Goal: Task Accomplishment & Management: Manage account settings

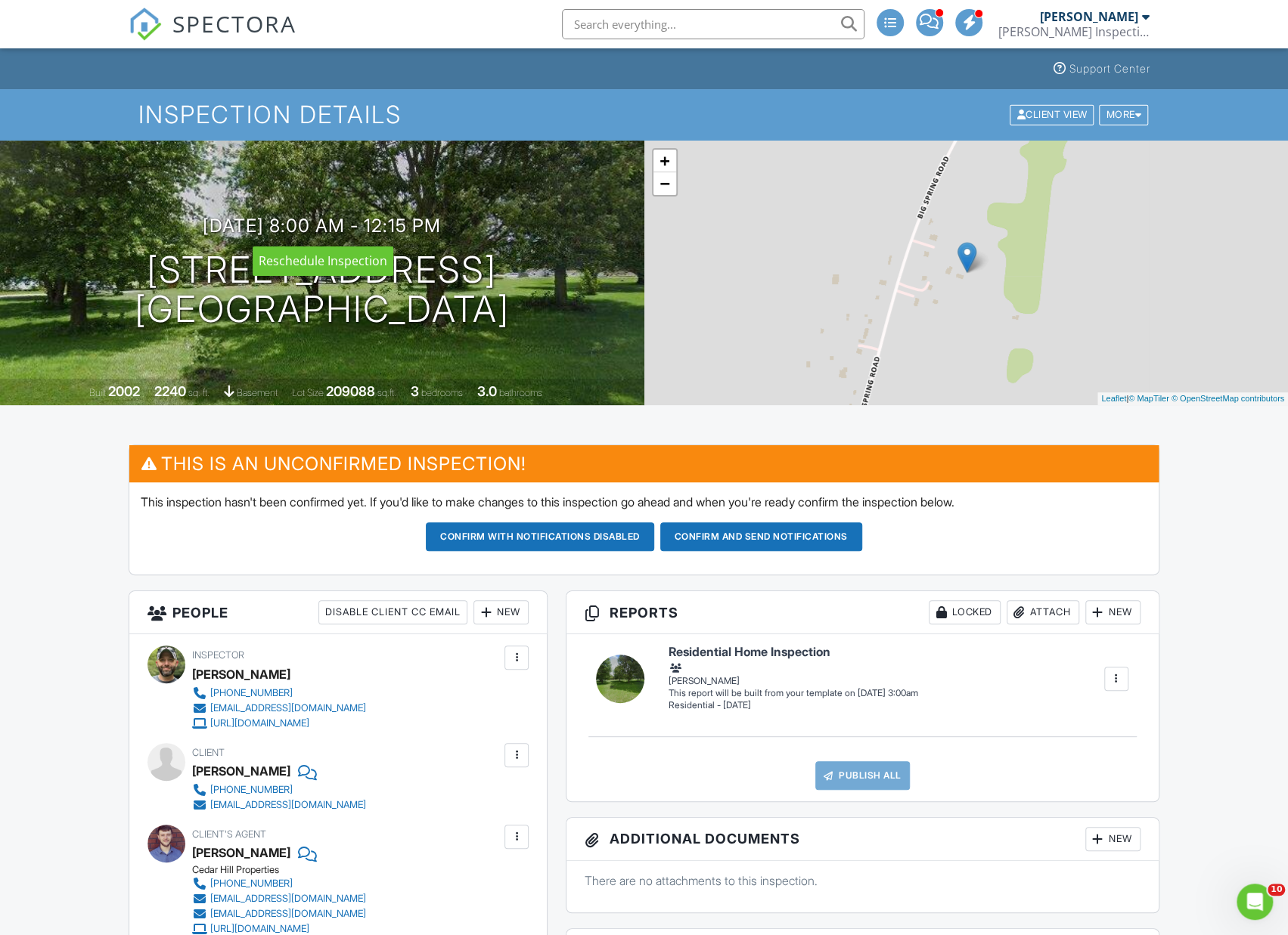
click at [0, 0] on div at bounding box center [0, 0] width 0 height 0
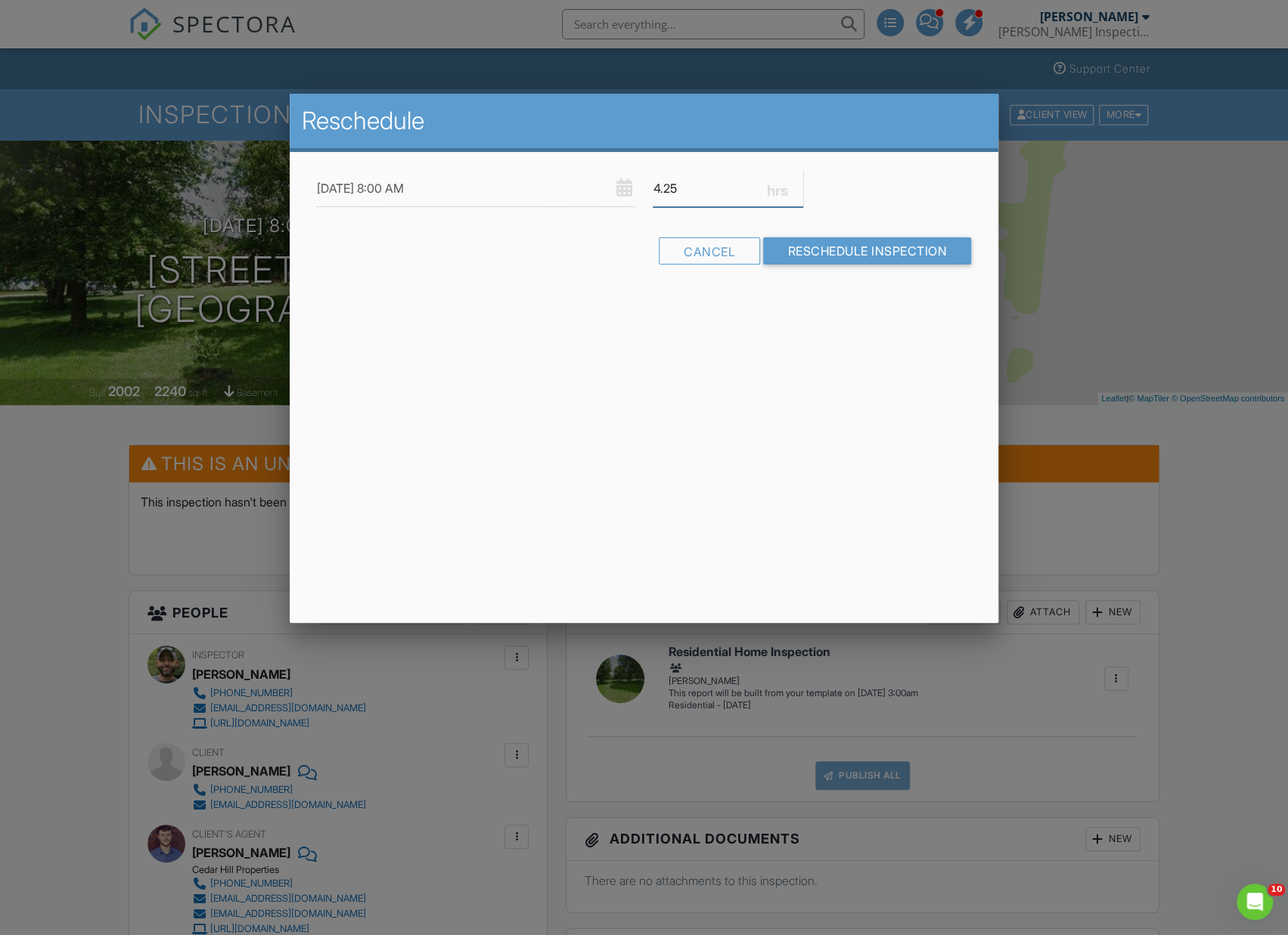
drag, startPoint x: 690, startPoint y: 189, endPoint x: 641, endPoint y: 190, distance: 49.0
click at [641, 190] on div "09/02/2025 8:00 AM 4.25" at bounding box center [643, 189] width 672 height 37
type input "5"
click at [835, 251] on input "Reschedule Inspection" at bounding box center [867, 251] width 208 height 28
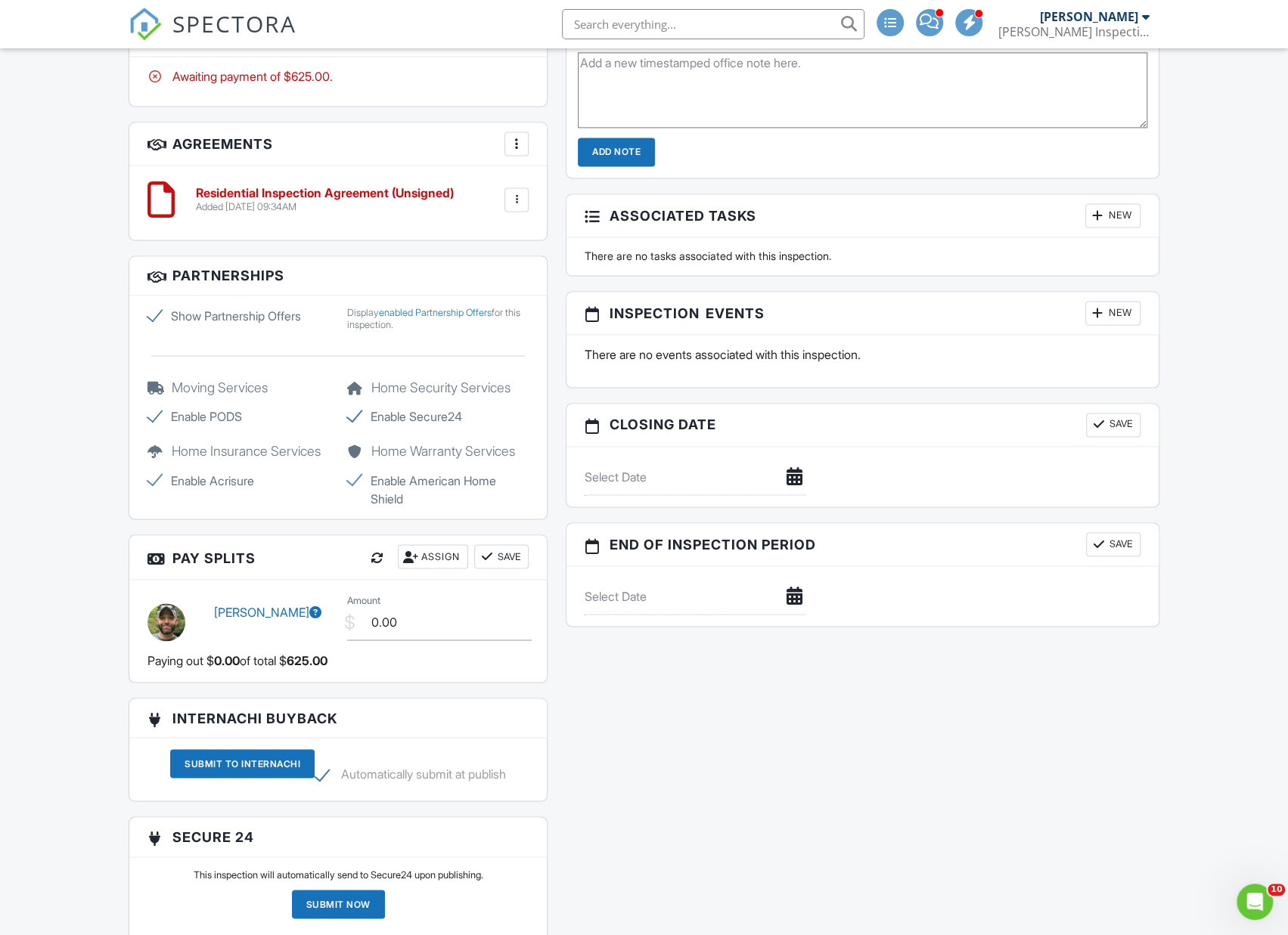
scroll to position [1459, 0]
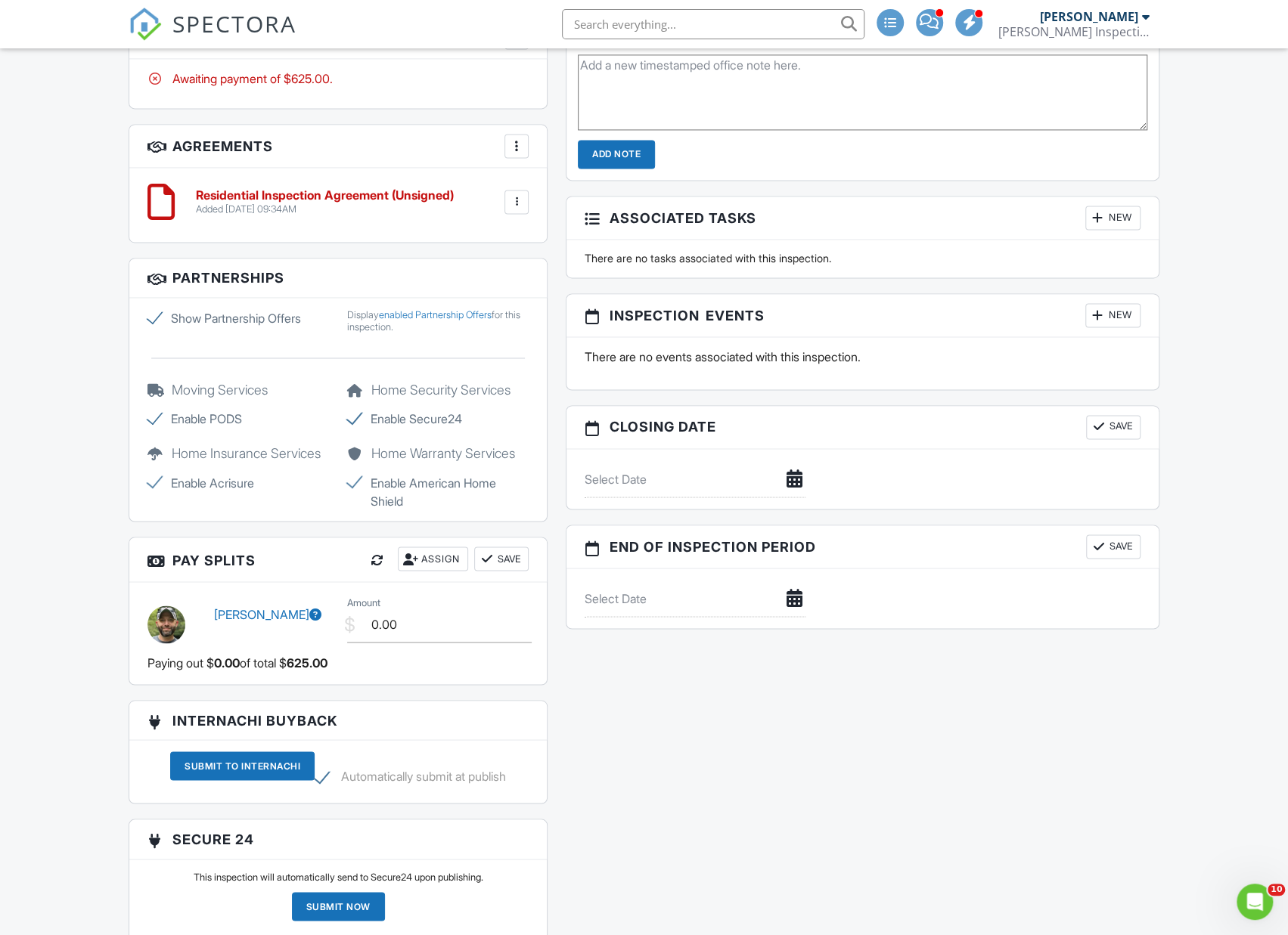
click at [1112, 311] on div "New" at bounding box center [1113, 315] width 55 height 24
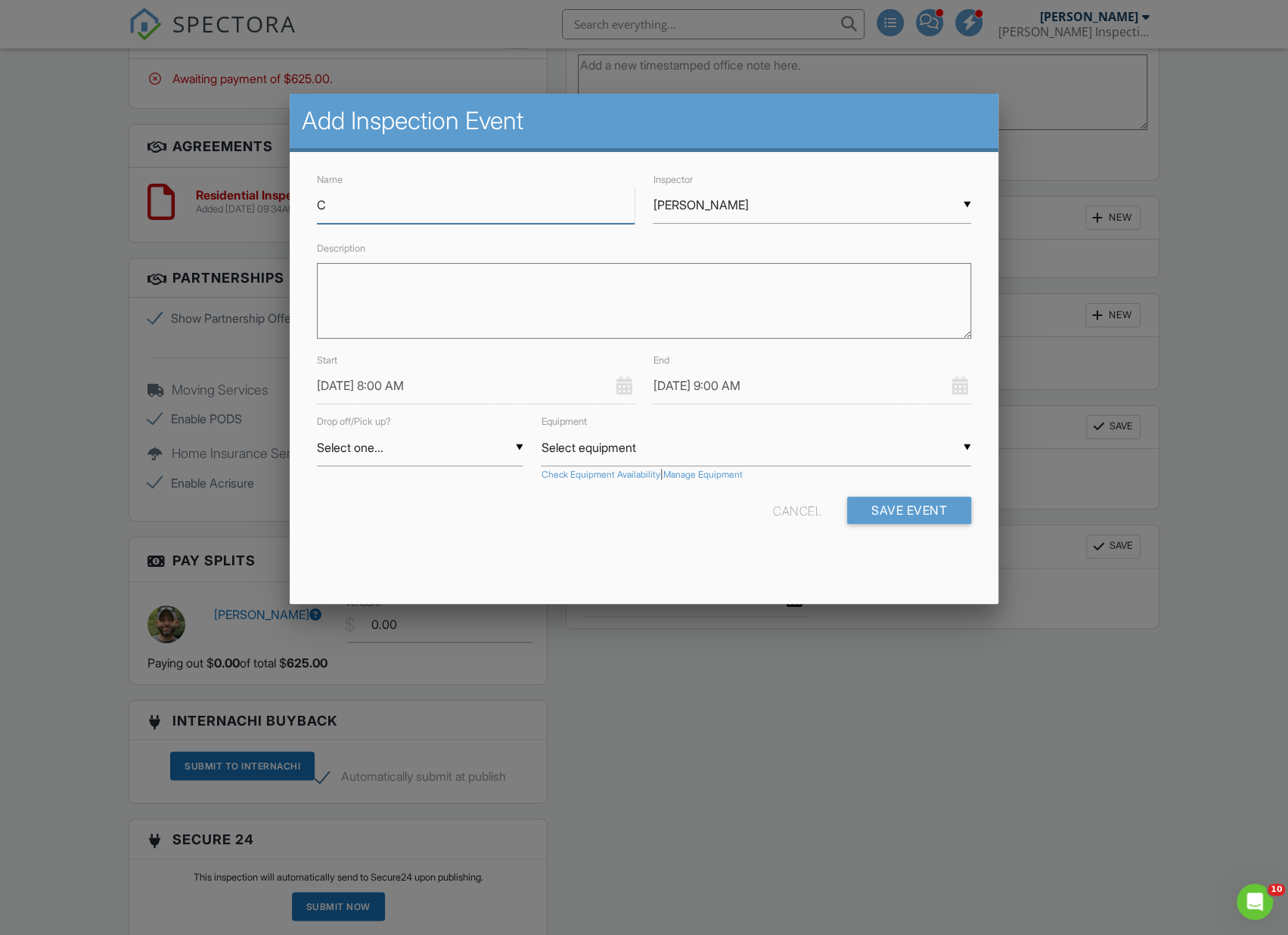
type input "Client Walkthrough"
click at [481, 307] on textarea "Description" at bounding box center [644, 300] width 654 height 75
type textarea "C"
type textarea "Tentative client walkthrough with inspector based on availability. May need to …"
click at [400, 382] on input "09/02/2025 8:00 AM" at bounding box center [476, 386] width 318 height 37
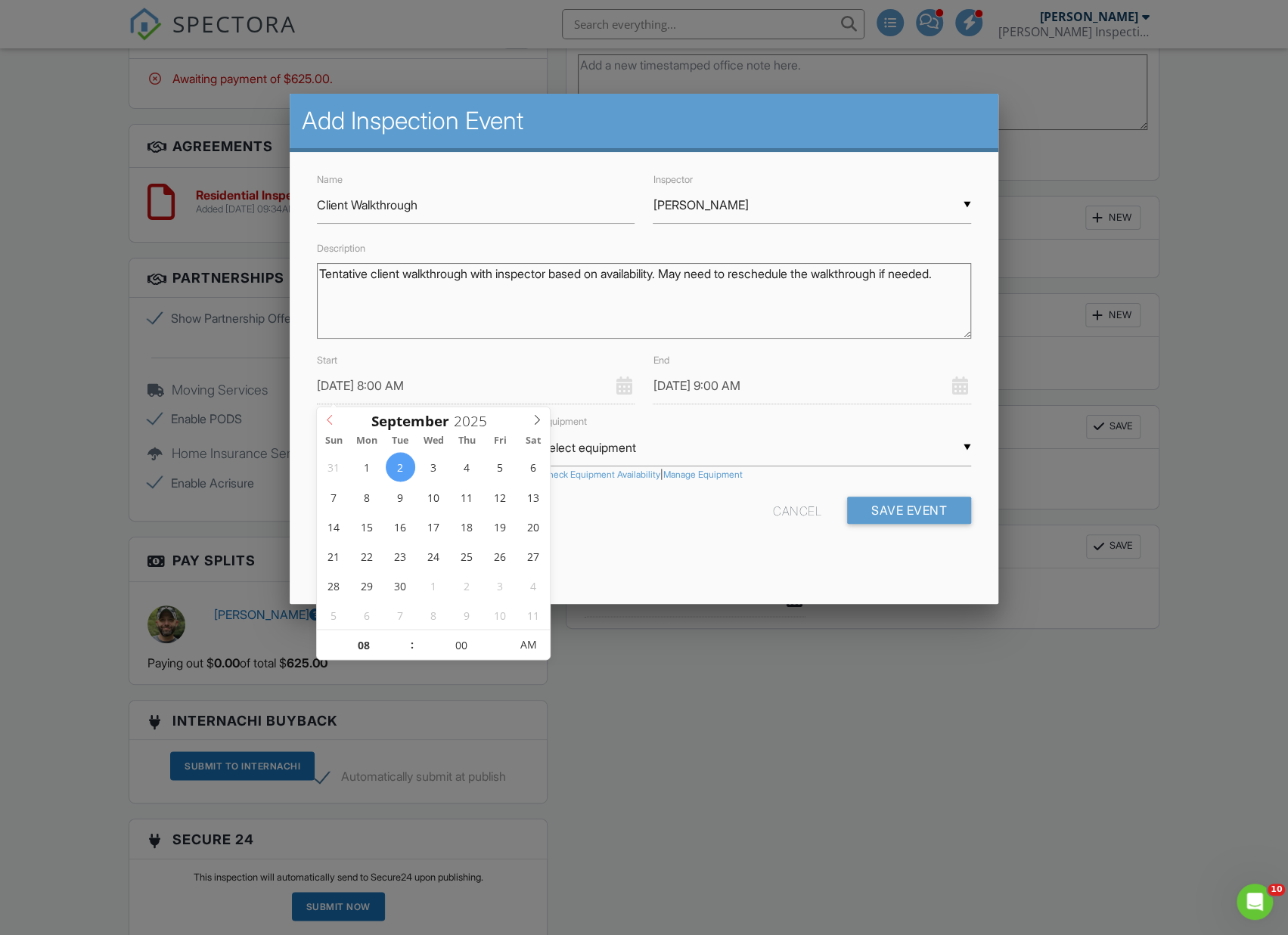
click at [336, 414] on span at bounding box center [329, 418] width 25 height 21
type input "08/29/2025 8:00 AM"
type input "[DATE] 9:00 AM"
type input "09"
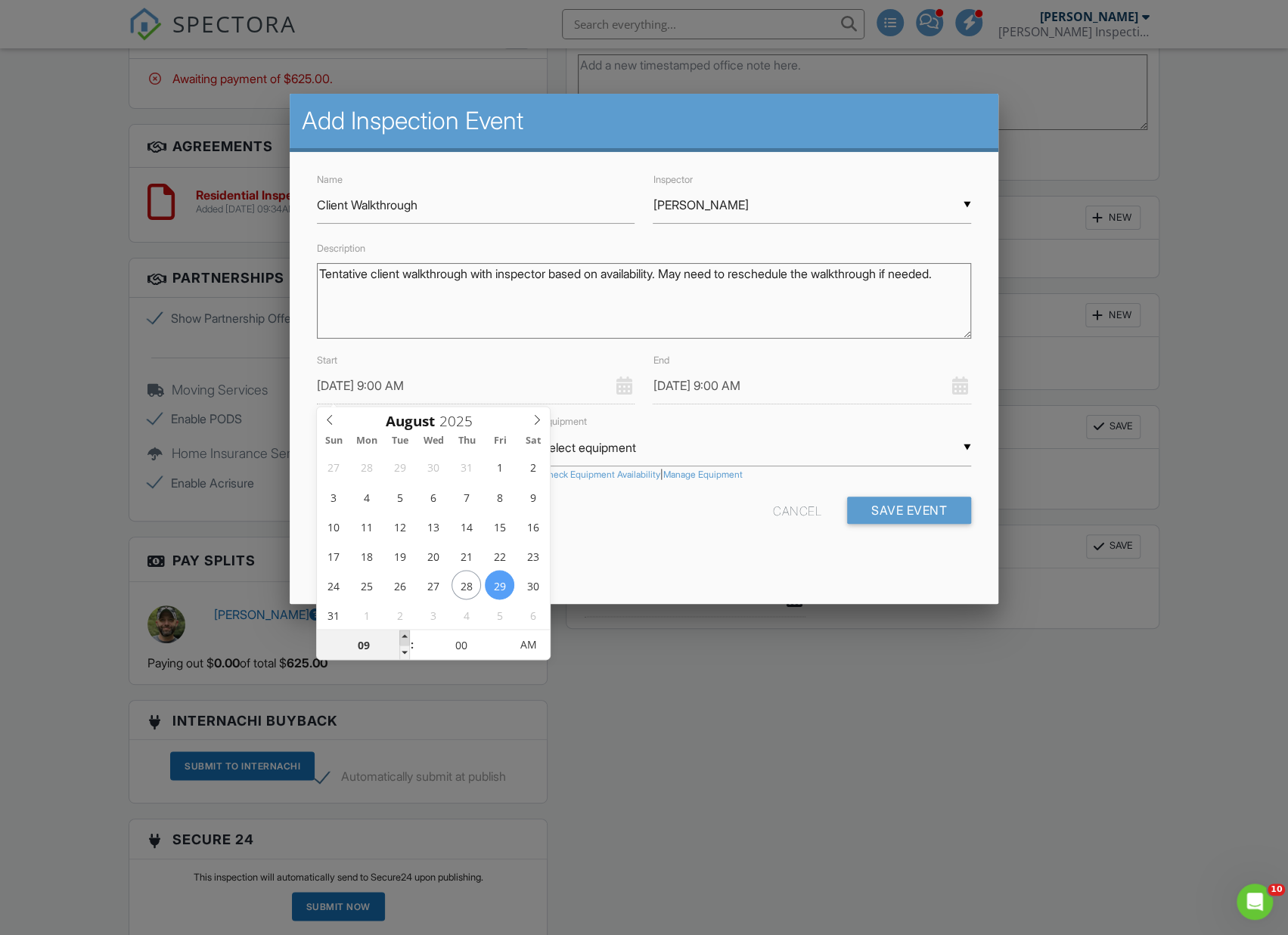
click at [403, 637] on span at bounding box center [404, 637] width 11 height 15
type input "[DATE] 10:00 AM"
type input "10"
click at [403, 637] on span at bounding box center [404, 637] width 11 height 15
type input "08/29/2025 11:00 AM"
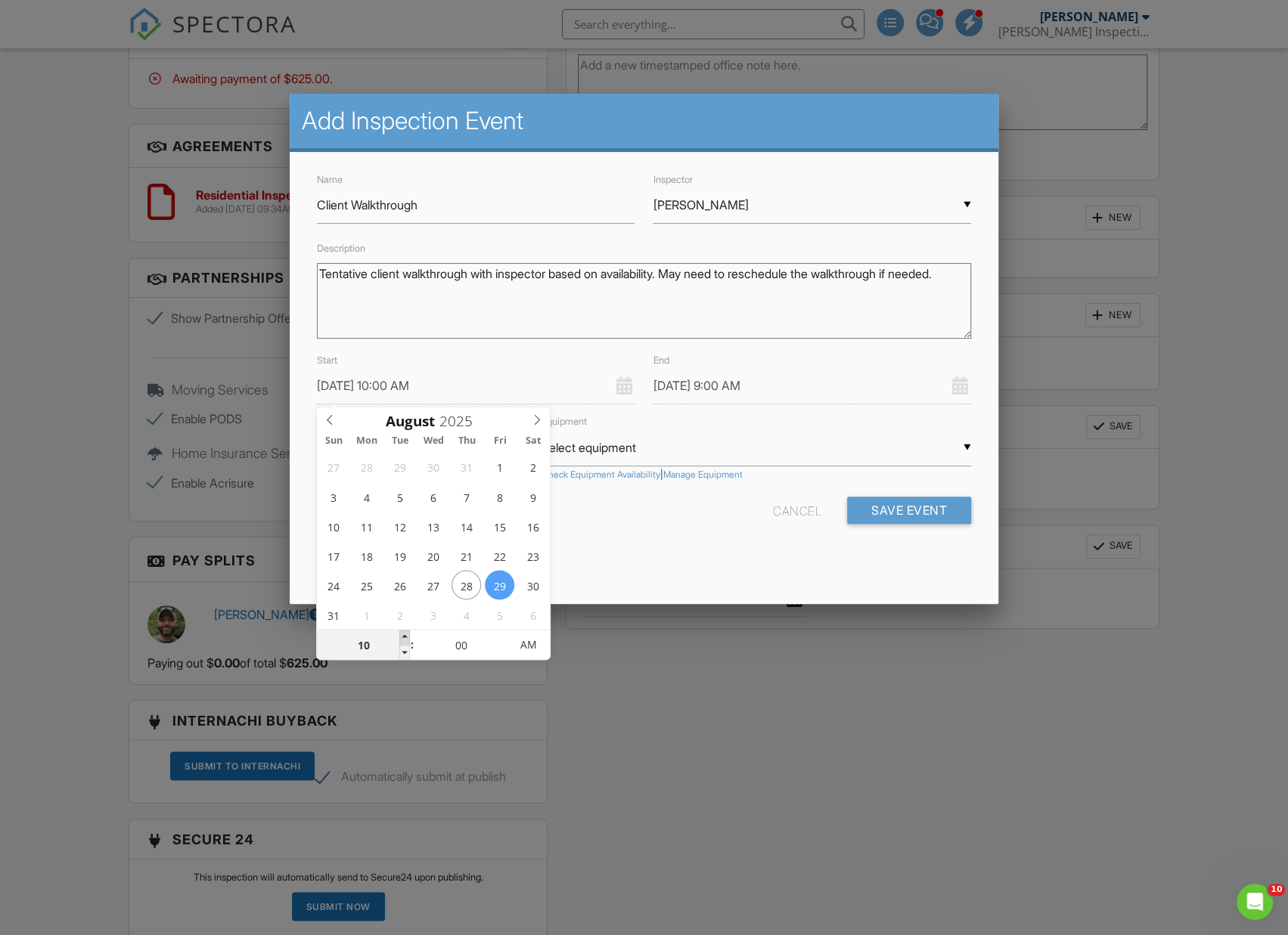
type input "11"
click at [403, 637] on span at bounding box center [404, 637] width 11 height 15
type input "08/29/2025 12:00 PM"
type input "12"
type input "08/29/2025 1:00 PM"
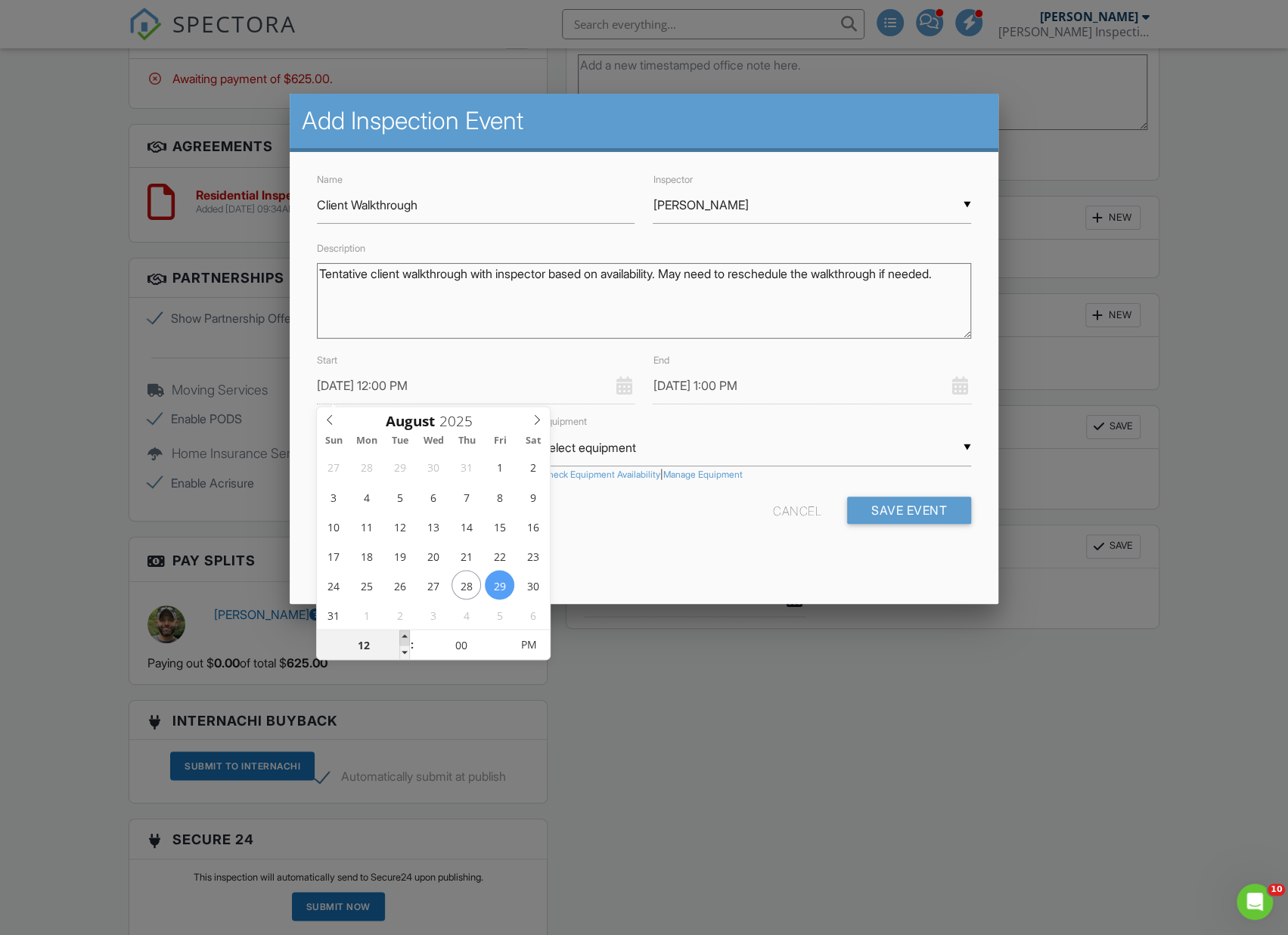
click at [402, 637] on span at bounding box center [404, 637] width 11 height 15
type input "08/29/2025 1:00 PM"
type input "01"
click at [402, 637] on span at bounding box center [404, 637] width 11 height 15
type input "08/29/2025 2:00 PM"
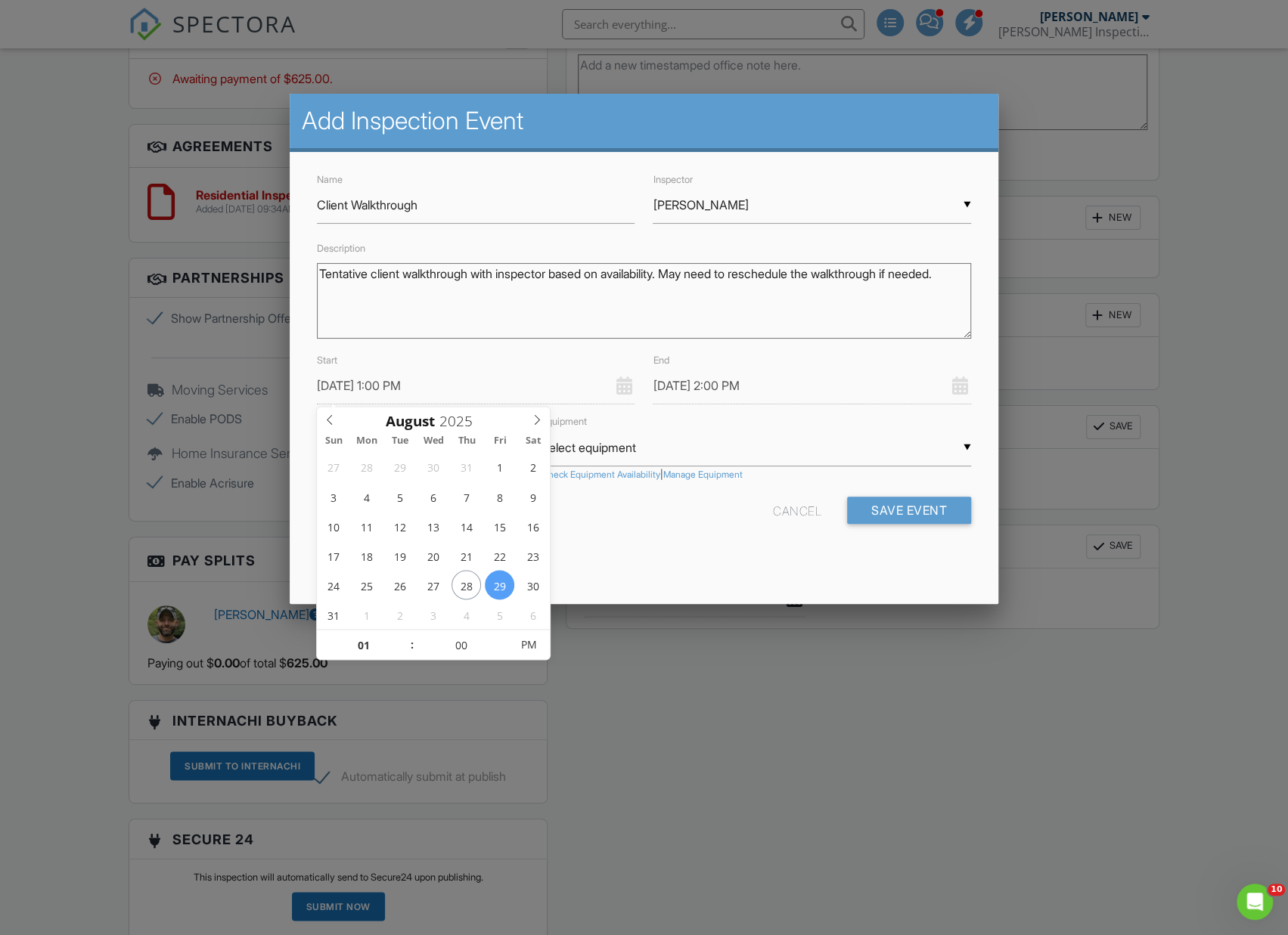
click at [723, 546] on div "Name Client Walkthrough Inspector ▼ John Taylor John Taylor John Taylor Descrip…" at bounding box center [643, 360] width 708 height 417
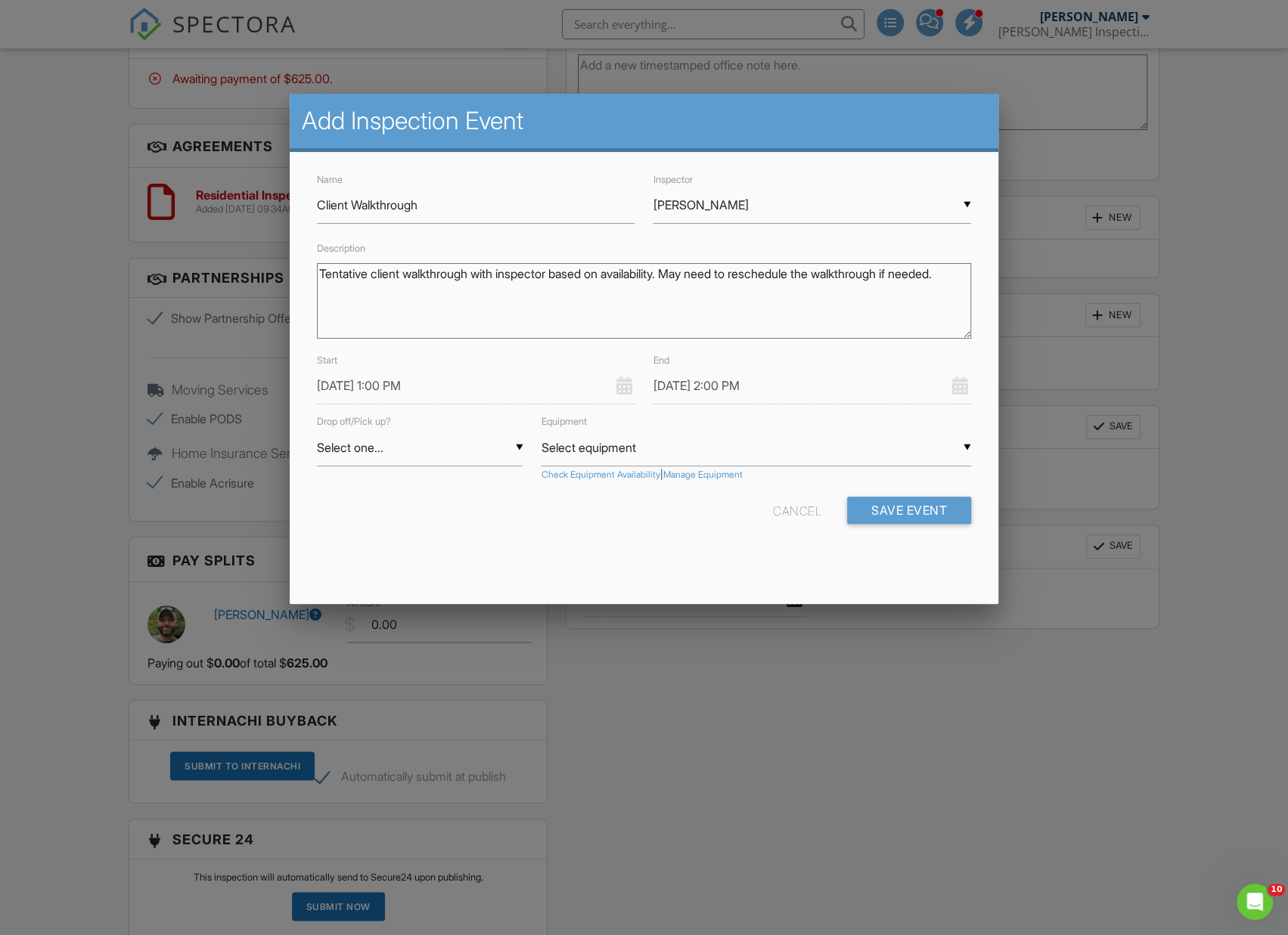
drag, startPoint x: 679, startPoint y: 275, endPoint x: 777, endPoint y: 298, distance: 100.7
click at [680, 275] on textarea "Tentative client walkthrough with inspector based on availability. May need to …" at bounding box center [644, 300] width 654 height 75
click at [779, 277] on textarea "Tentative client walkthrough with inspector based on availability with arrival …" at bounding box center [644, 300] width 654 height 75
click at [790, 272] on textarea "Tentative client walkthrough with inspector based on availability with arrival …" at bounding box center [644, 300] width 654 height 75
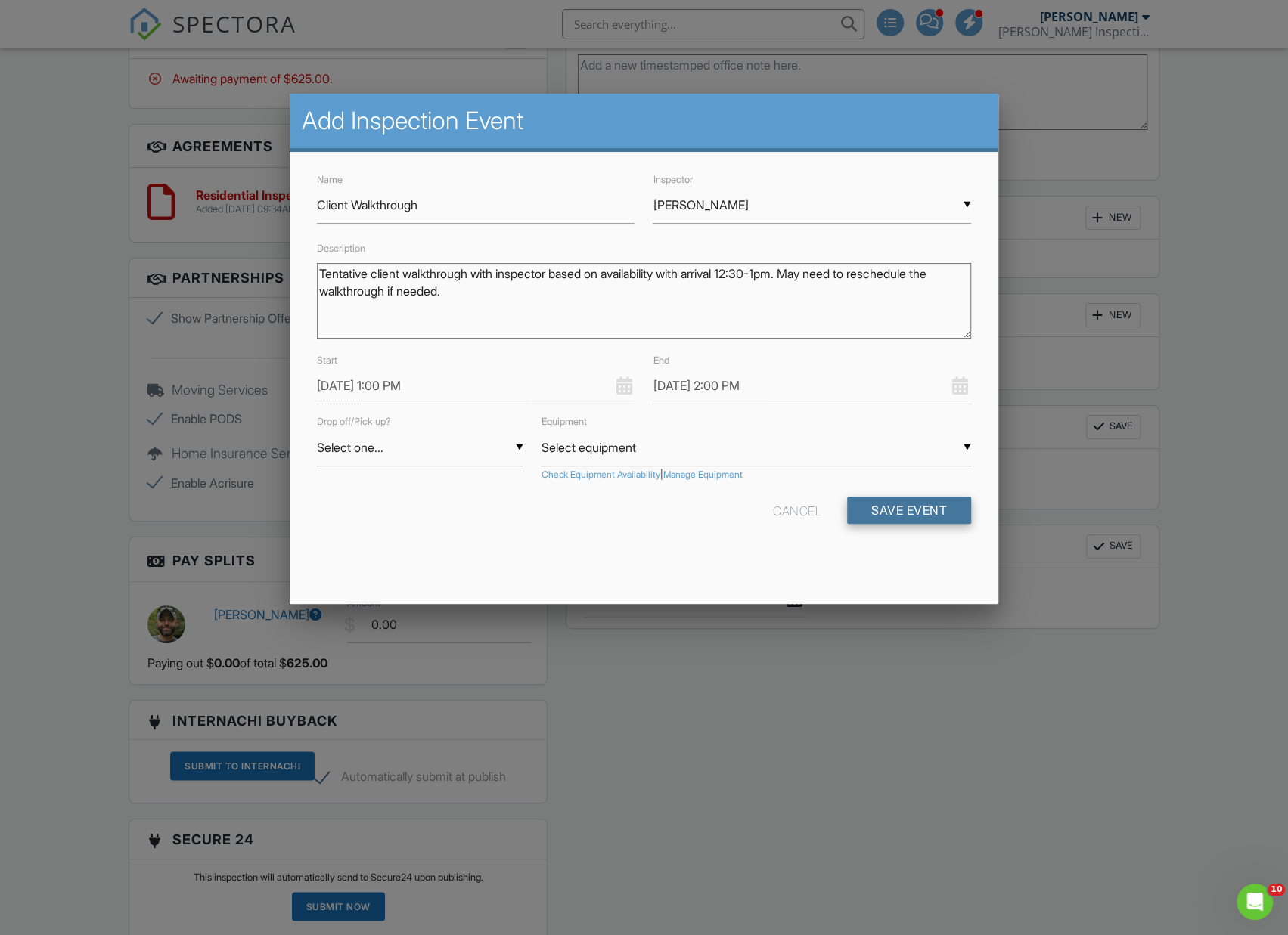
type textarea "Tentative client walkthrough with inspector based on availability with arrival …"
click at [906, 510] on button "Save Event" at bounding box center [908, 510] width 124 height 28
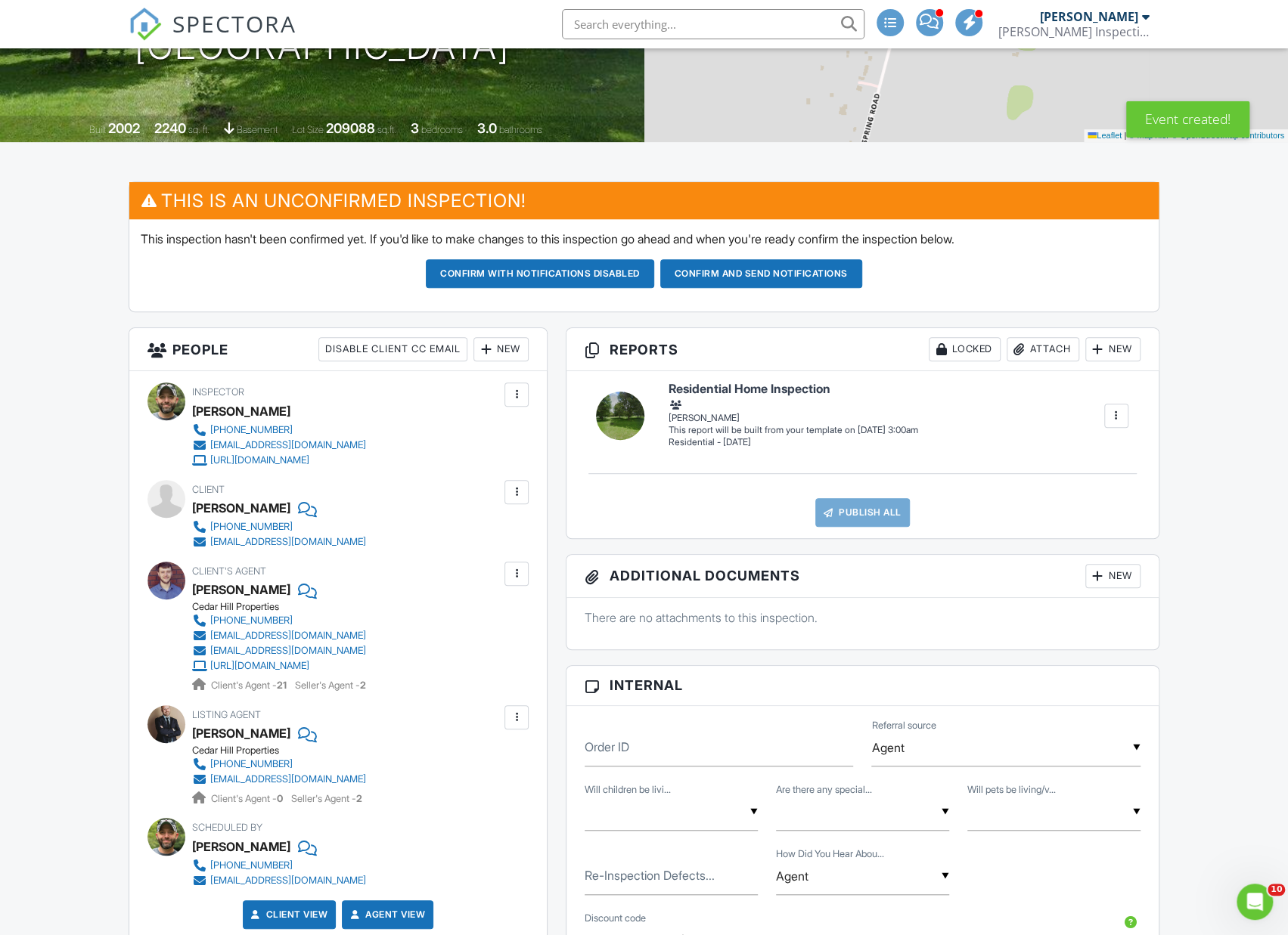
scroll to position [195, 0]
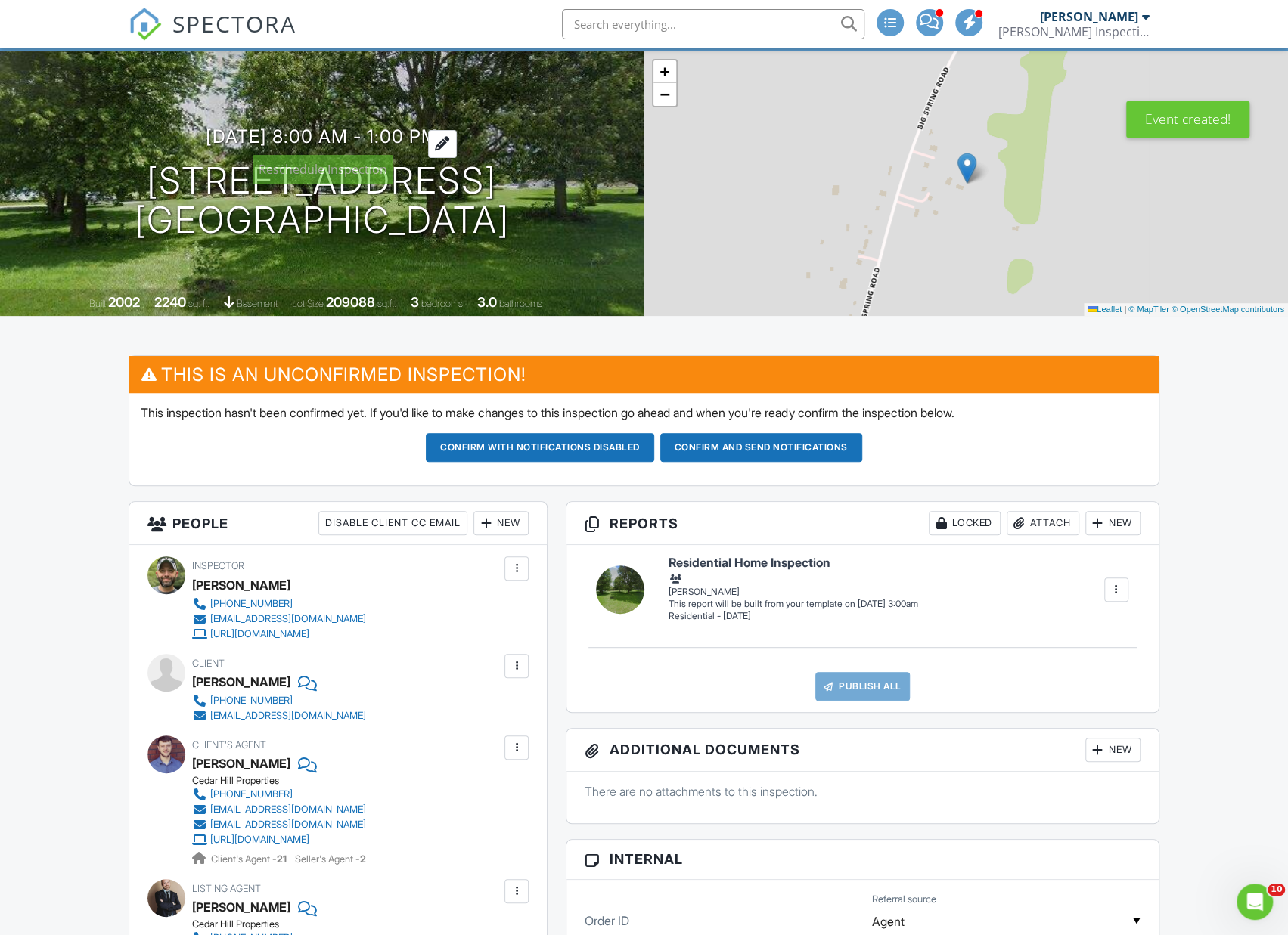
click at [457, 141] on div at bounding box center [442, 144] width 28 height 28
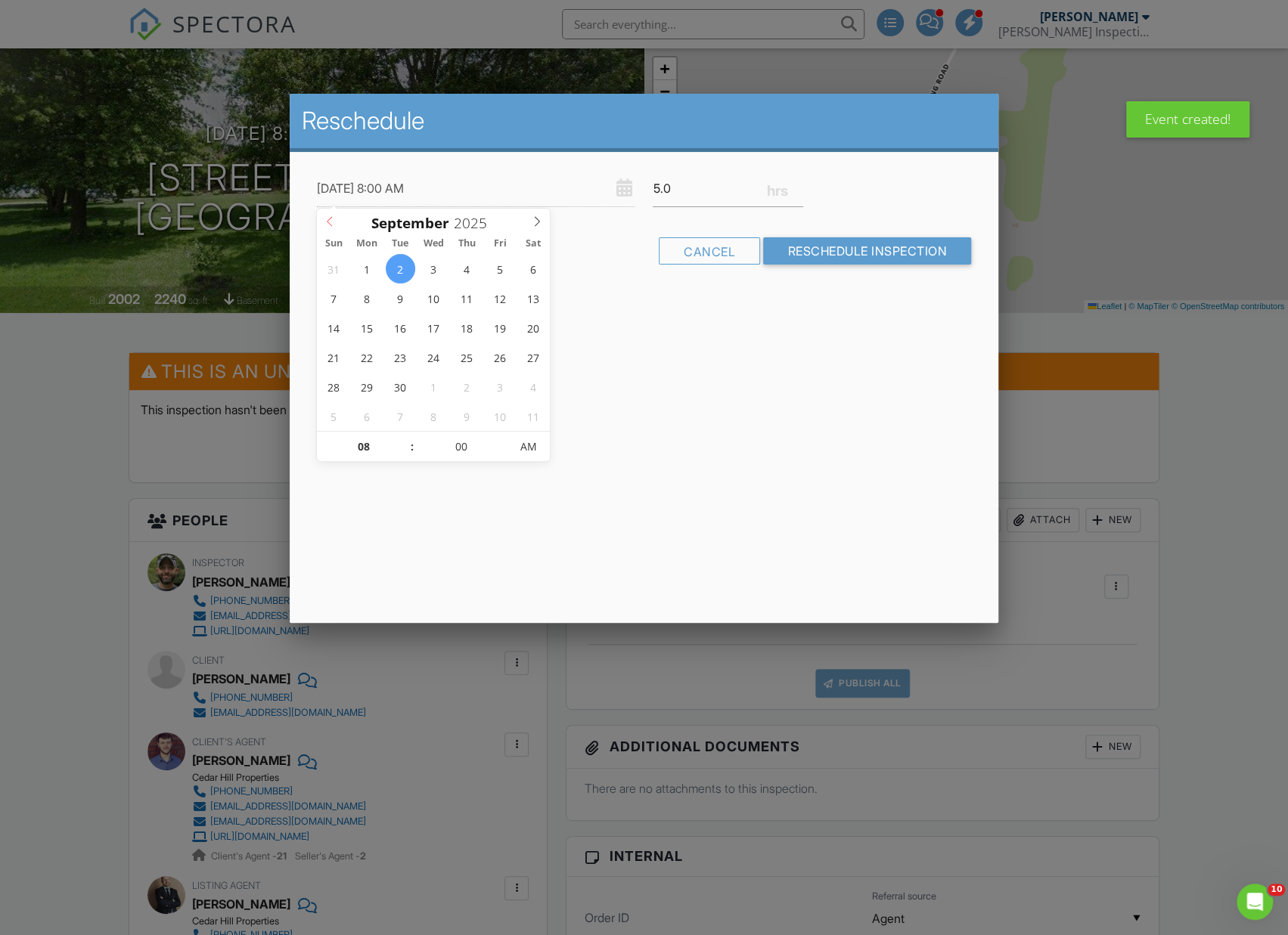
click at [324, 221] on icon at bounding box center [329, 221] width 11 height 11
drag, startPoint x: 501, startPoint y: 384, endPoint x: 483, endPoint y: 412, distance: 33.3
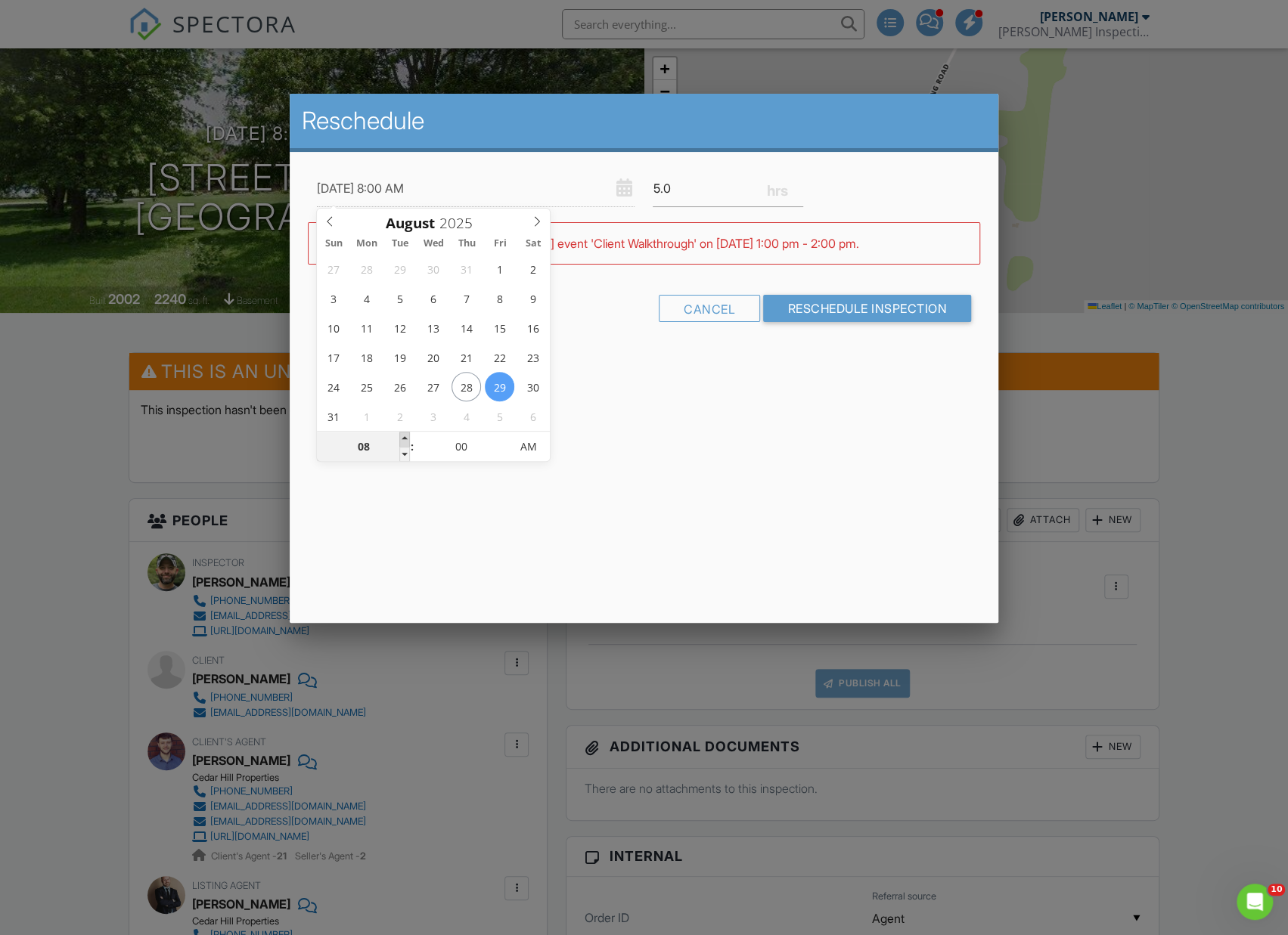
type input "[DATE] 9:00 AM"
type input "09"
click at [403, 435] on span at bounding box center [404, 439] width 11 height 15
click at [570, 485] on div "Reschedule 08/29/2025 9:00 AM 5.0 Warning: this date/time is in the past. WARNI…" at bounding box center [643, 358] width 708 height 530
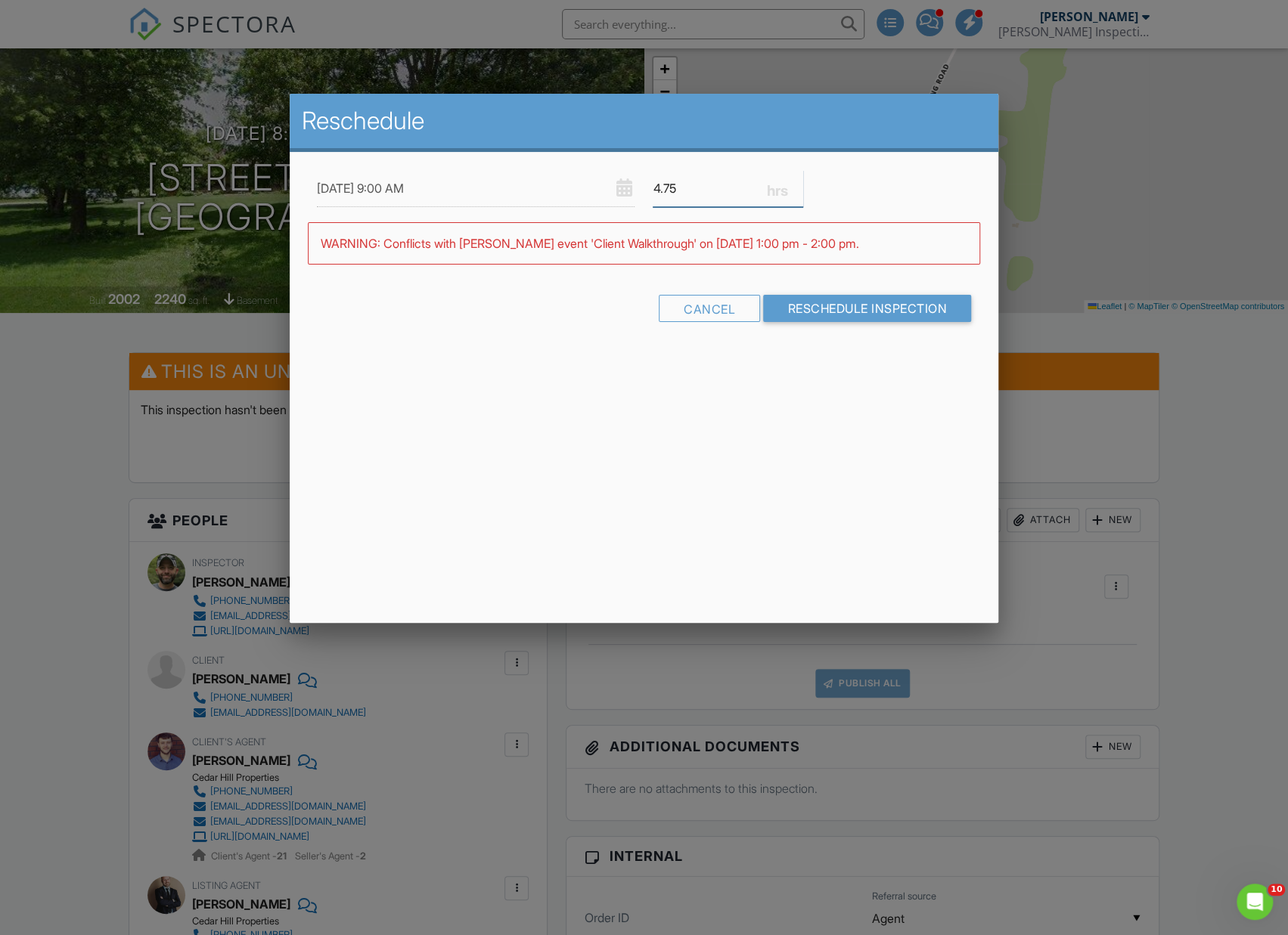
click at [794, 190] on input "4.75" at bounding box center [727, 189] width 150 height 37
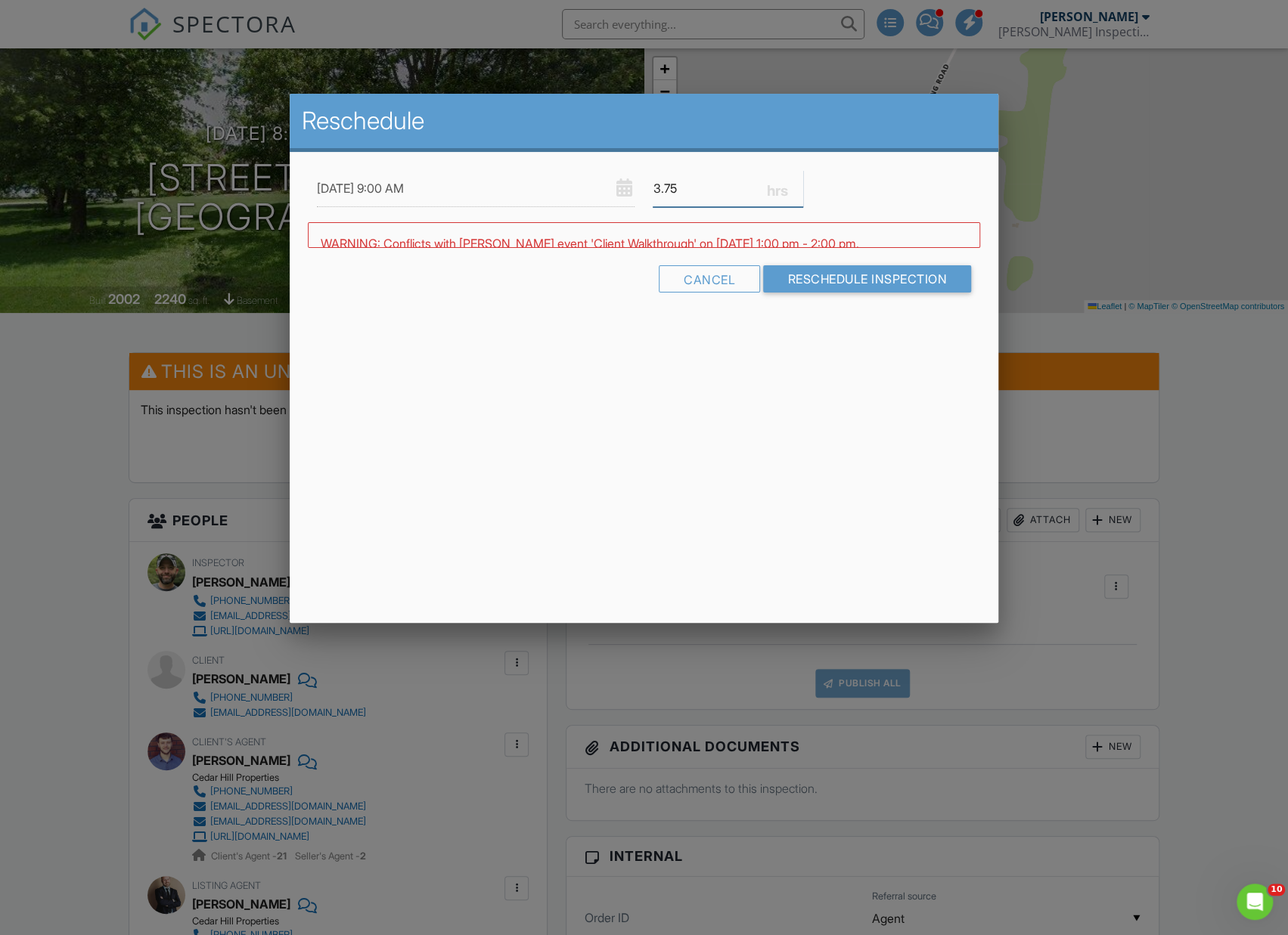
click at [794, 190] on input "3.75" at bounding box center [727, 189] width 150 height 37
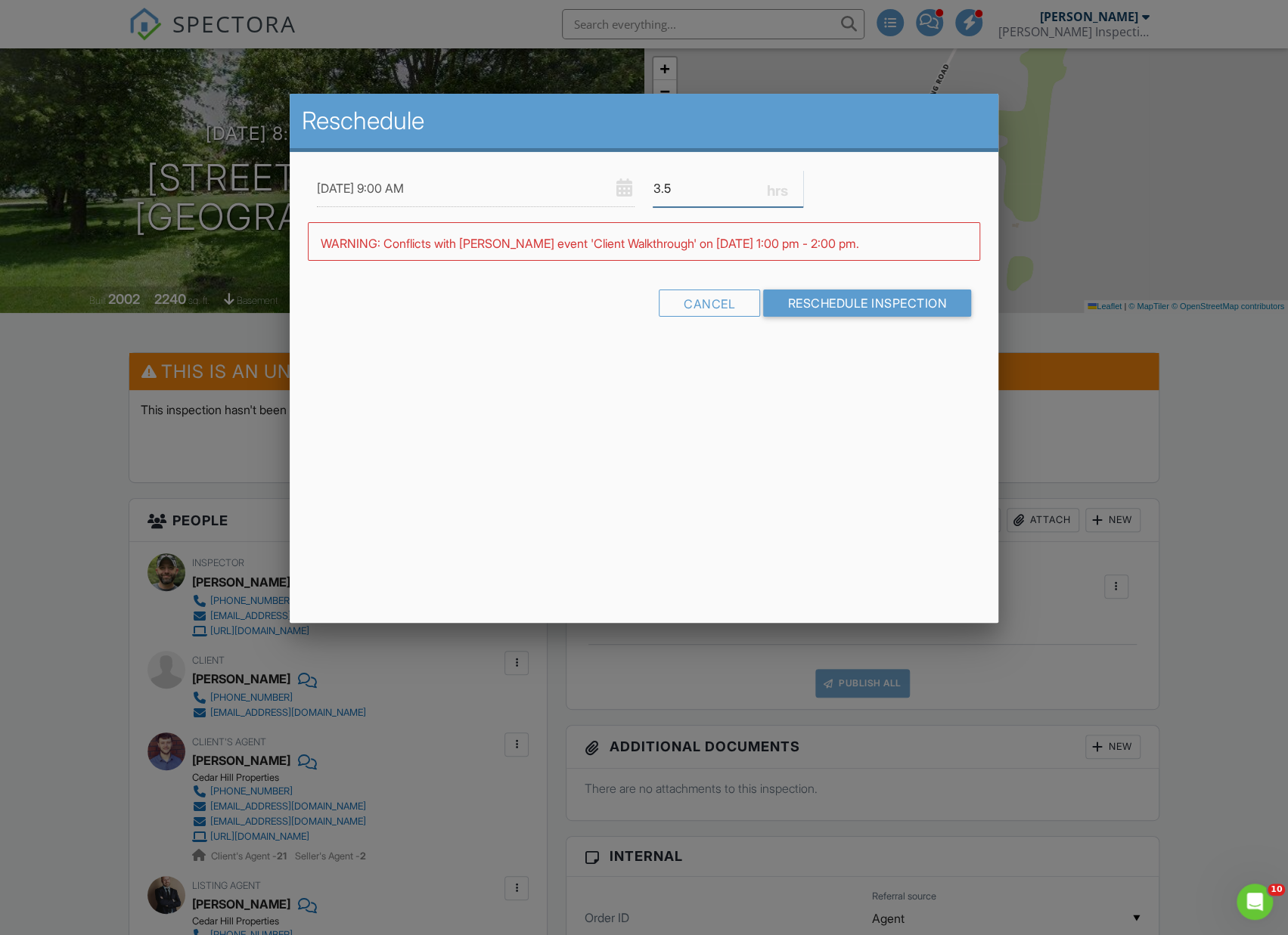
click at [794, 190] on input "3.5" at bounding box center [727, 189] width 150 height 37
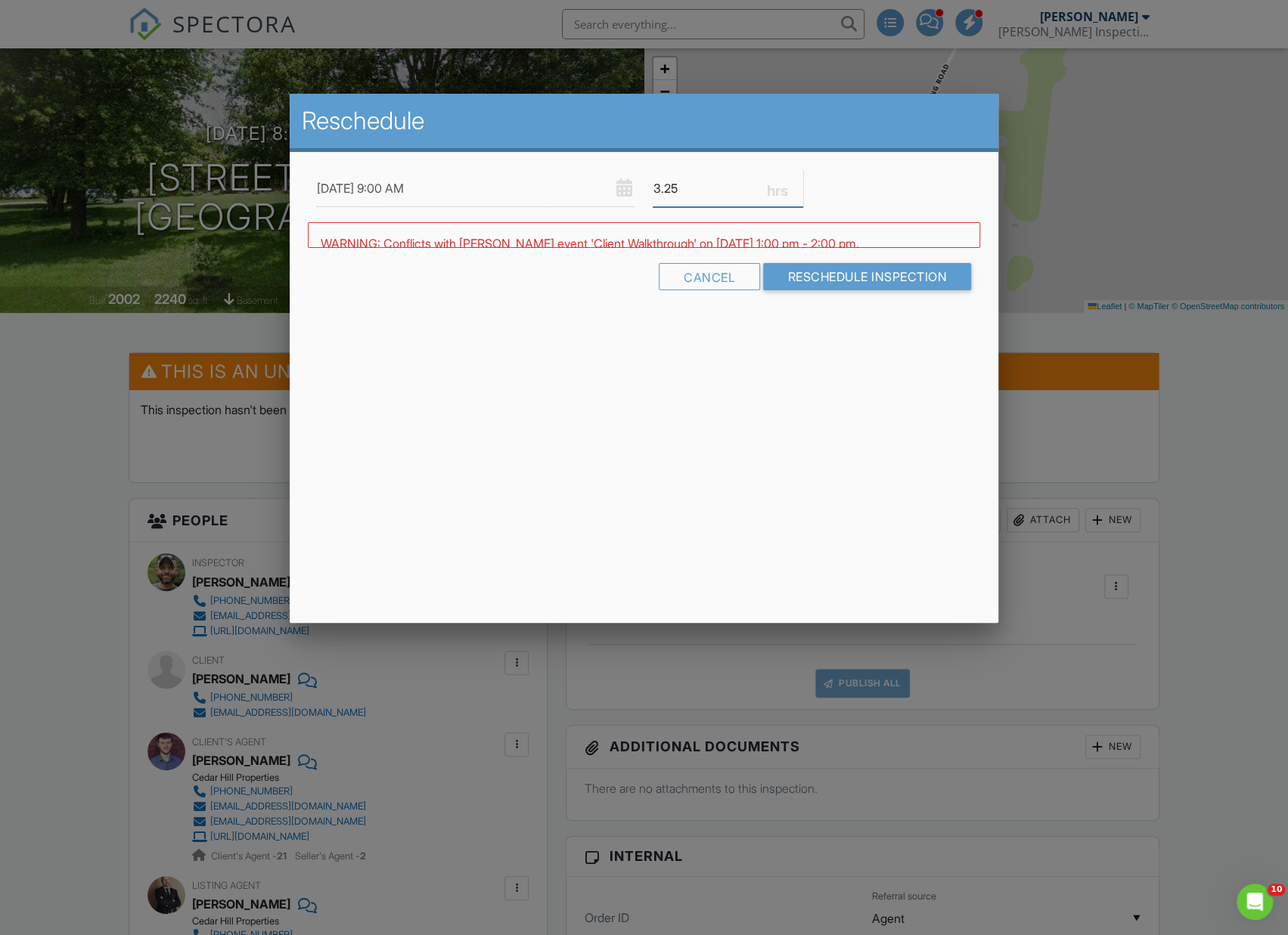
click at [794, 190] on input "3.25" at bounding box center [727, 189] width 150 height 37
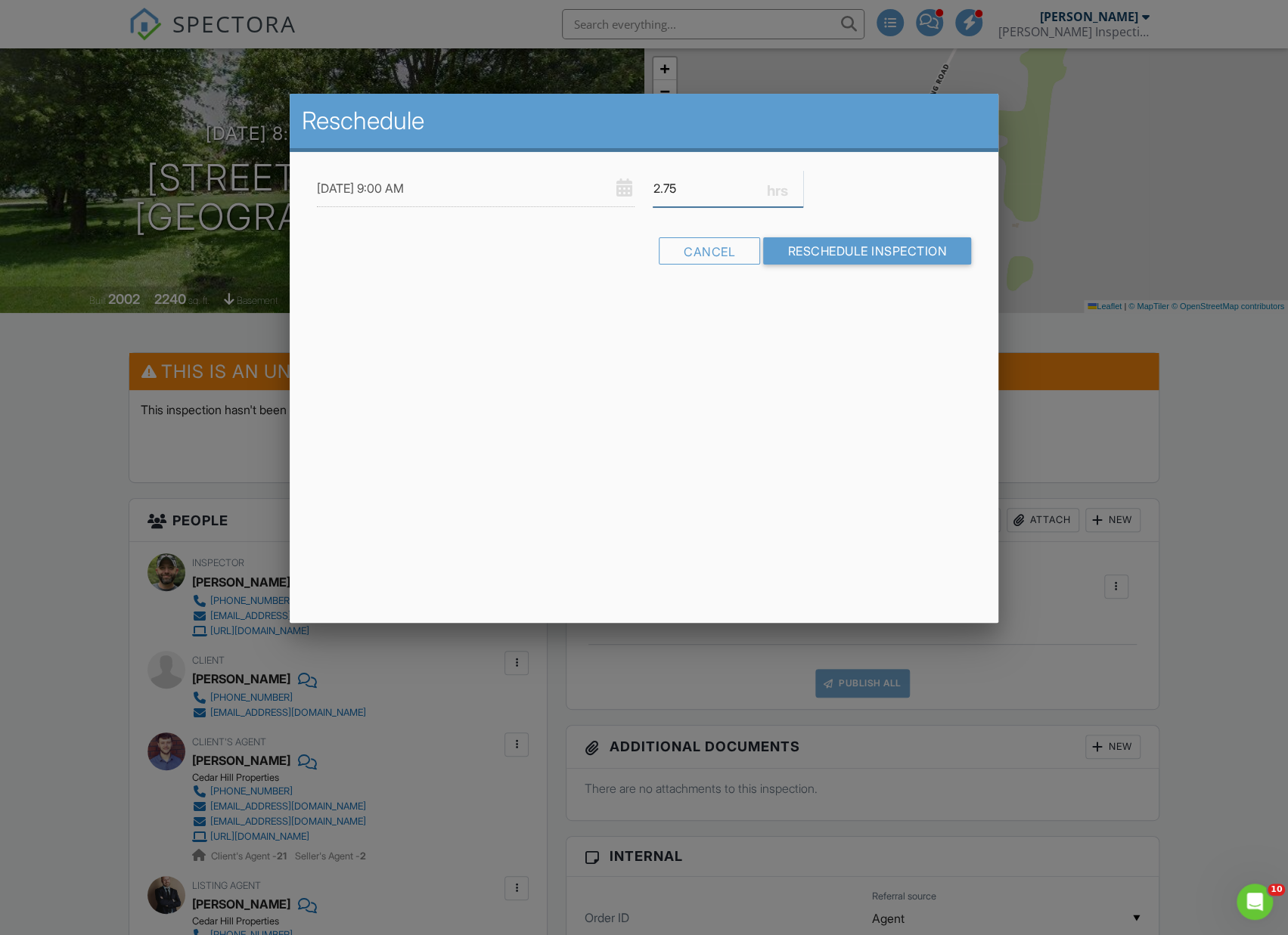
click at [796, 184] on input "2.75" at bounding box center [727, 189] width 150 height 37
click at [796, 184] on input "3" at bounding box center [727, 189] width 150 height 37
drag, startPoint x: 692, startPoint y: 190, endPoint x: 612, endPoint y: 189, distance: 80.0
click at [612, 189] on div "08/29/2025 9:00 AM 6.5" at bounding box center [643, 189] width 672 height 37
type input "4.0"
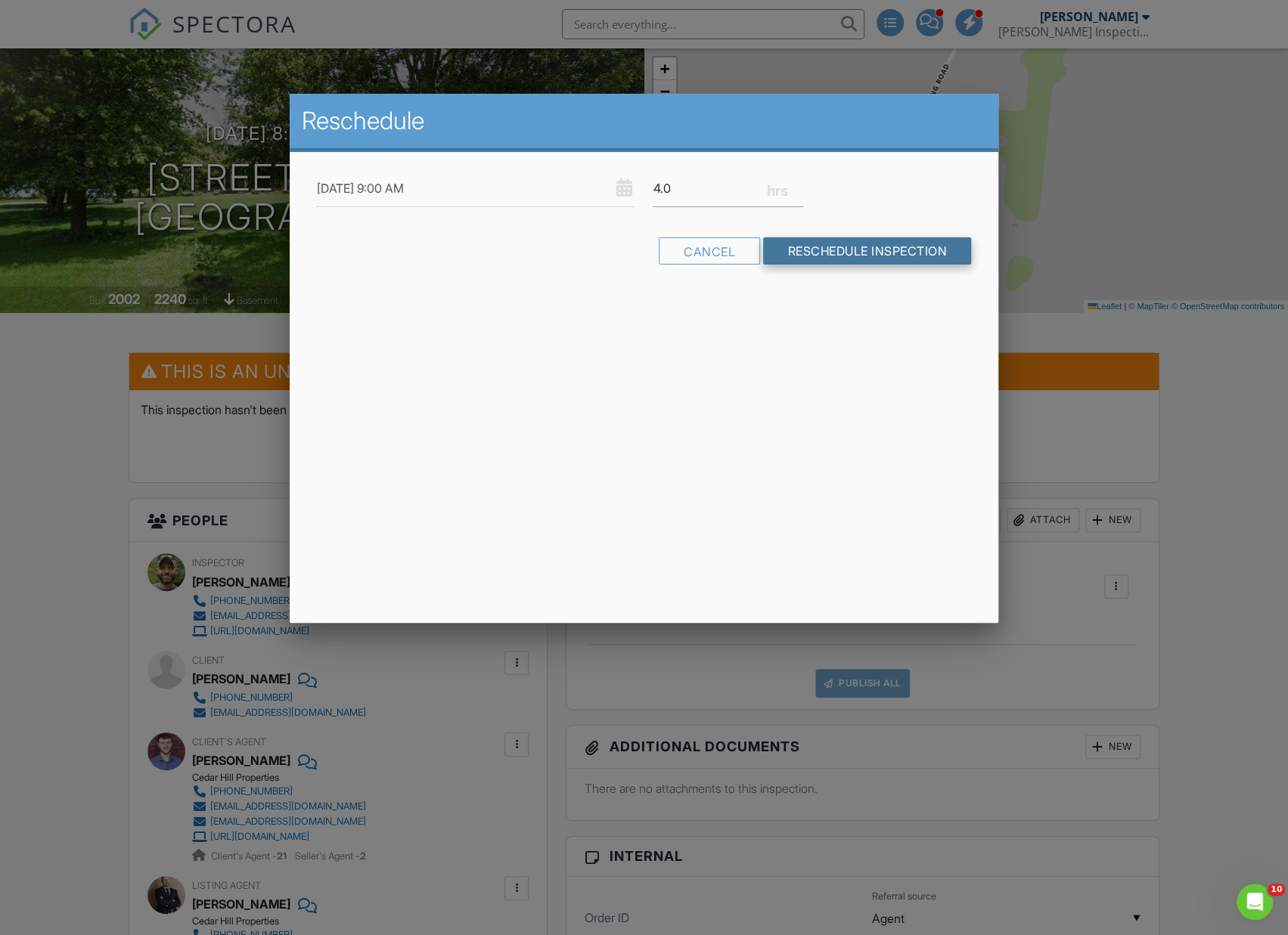
click at [871, 250] on input "Reschedule Inspection" at bounding box center [867, 251] width 208 height 28
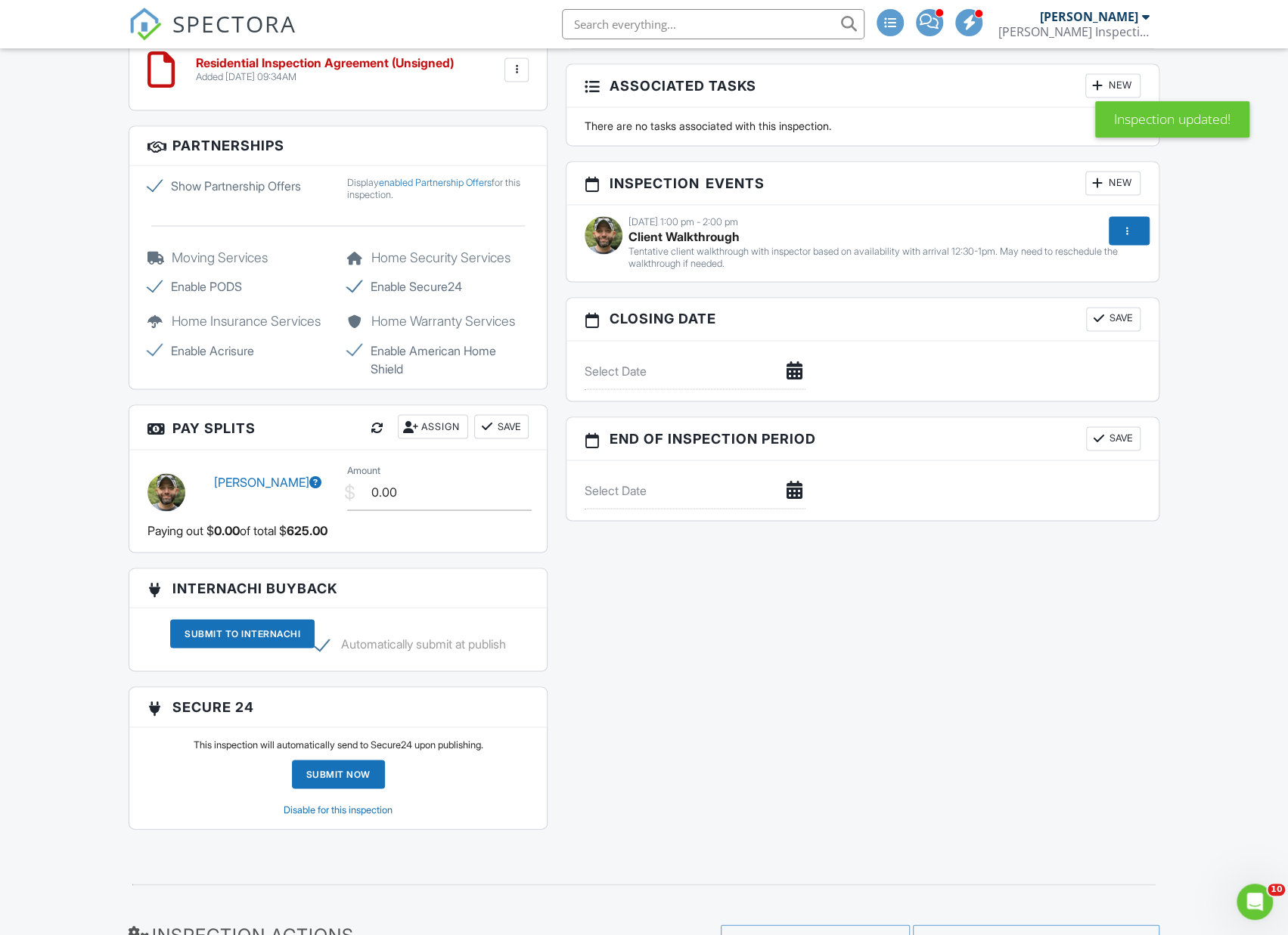
scroll to position [1636, 0]
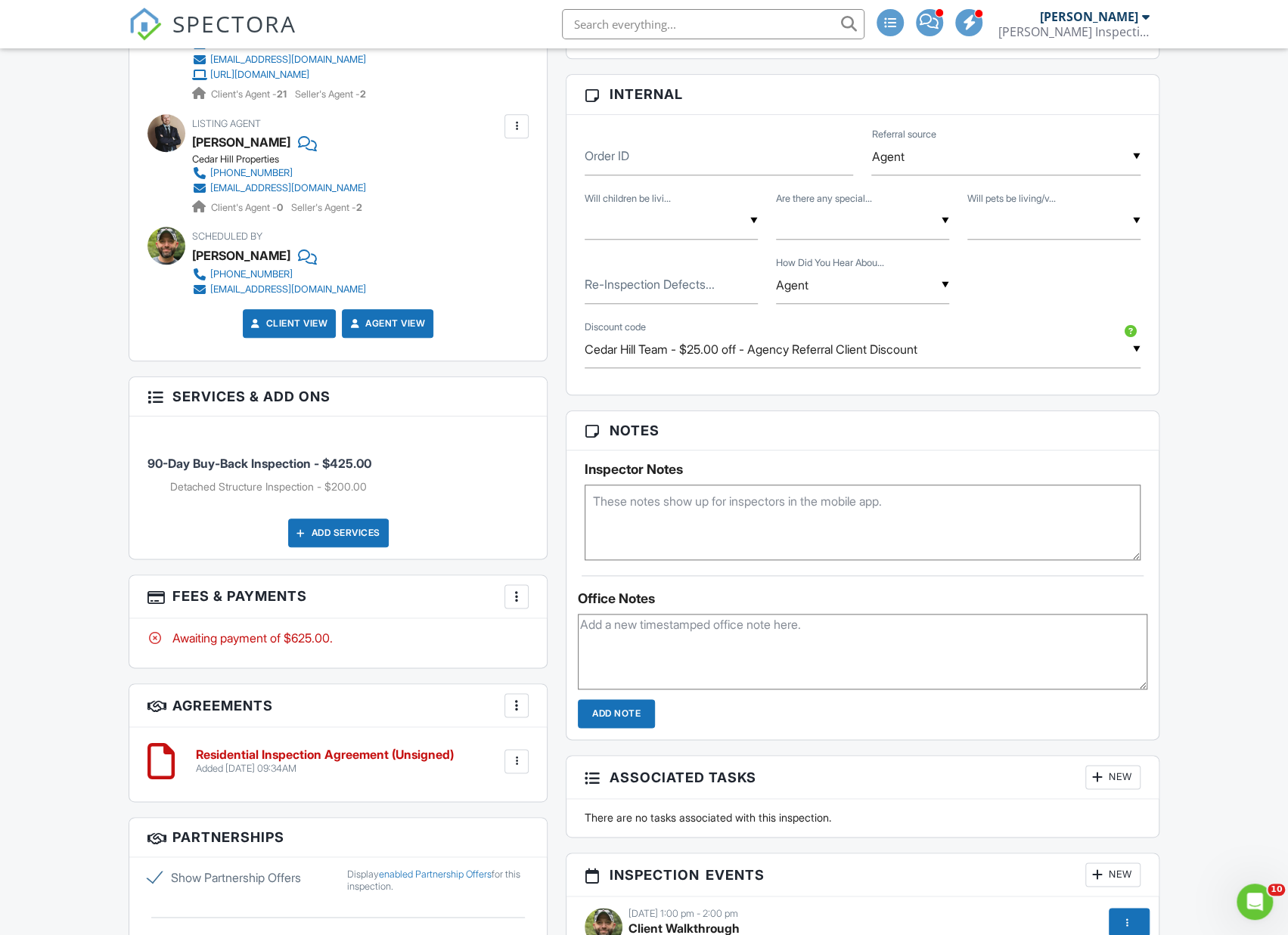
scroll to position [899, 0]
click at [515, 595] on div at bounding box center [516, 597] width 15 height 15
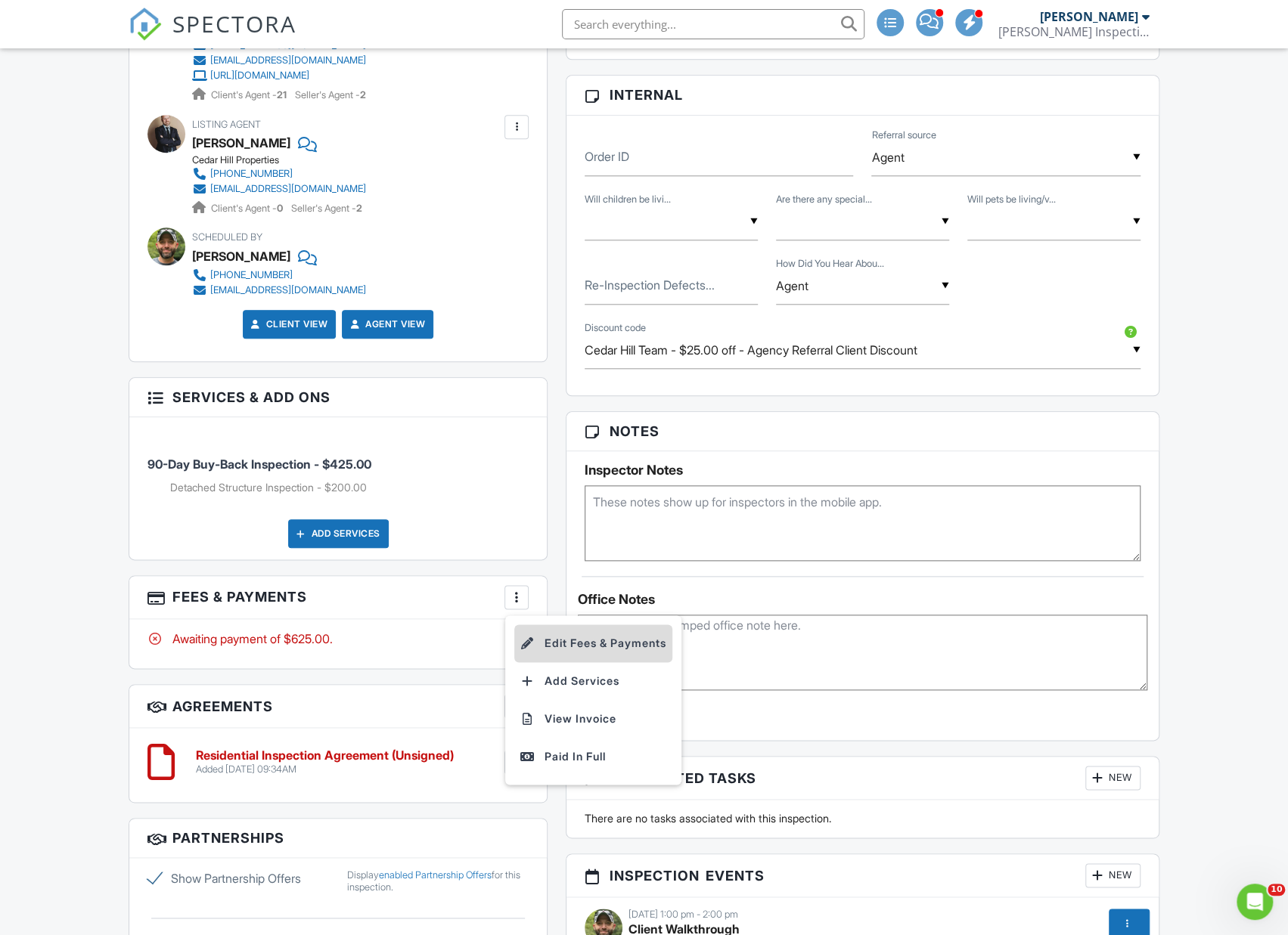
click at [597, 639] on li "Edit Fees & Payments" at bounding box center [593, 643] width 158 height 38
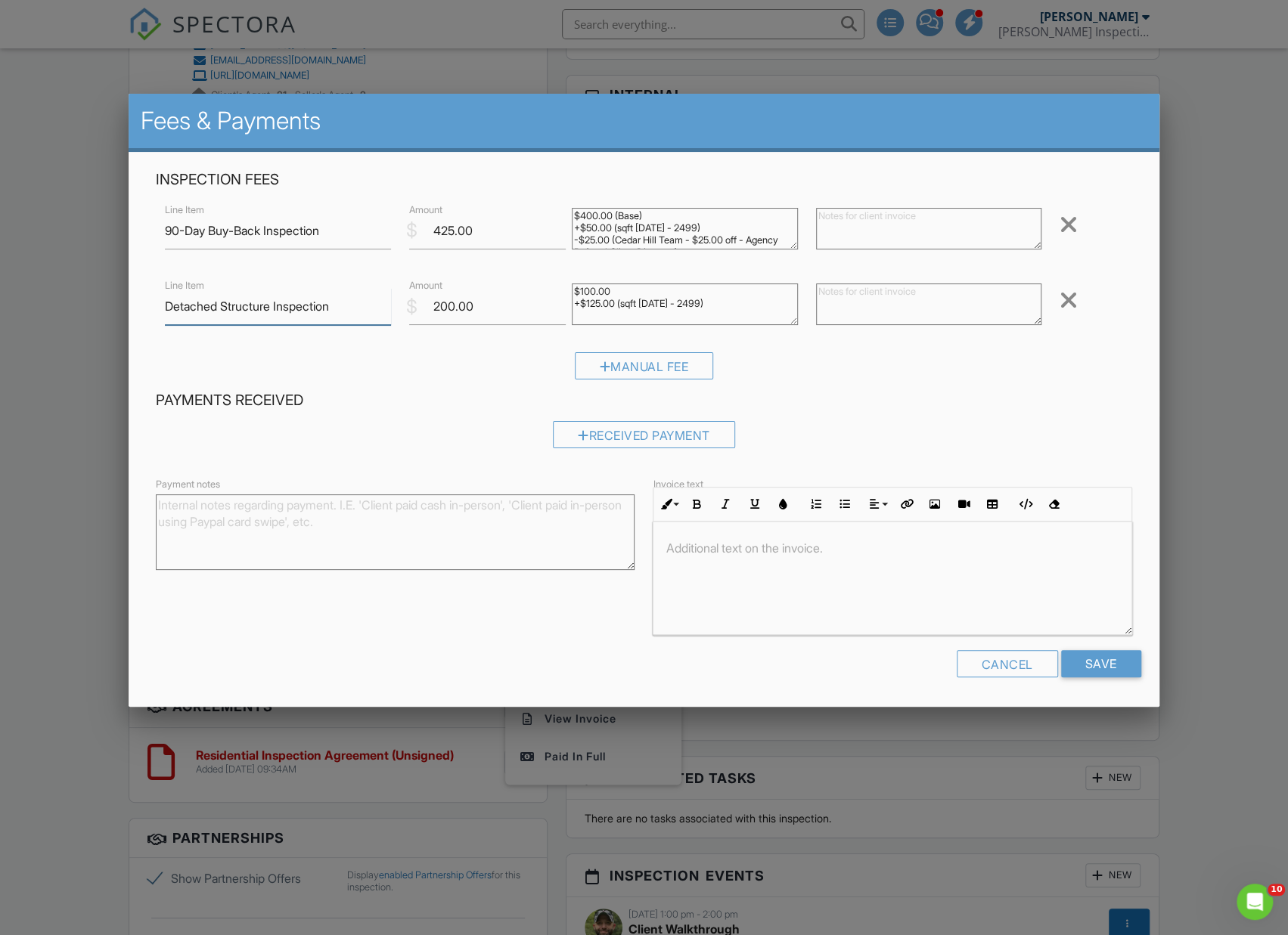
click at [355, 305] on input "Detached Structure Inspection" at bounding box center [277, 307] width 226 height 37
type input "Detached Structure Inspection (X 2)"
drag, startPoint x: 701, startPoint y: 307, endPoint x: 814, endPoint y: 360, distance: 124.8
click at [579, 298] on textarea "$100.00 +$125.00 (sqft 2000 - 2499)" at bounding box center [685, 304] width 226 height 41
type textarea "$150.00 Base Per Structure Discounted $100"
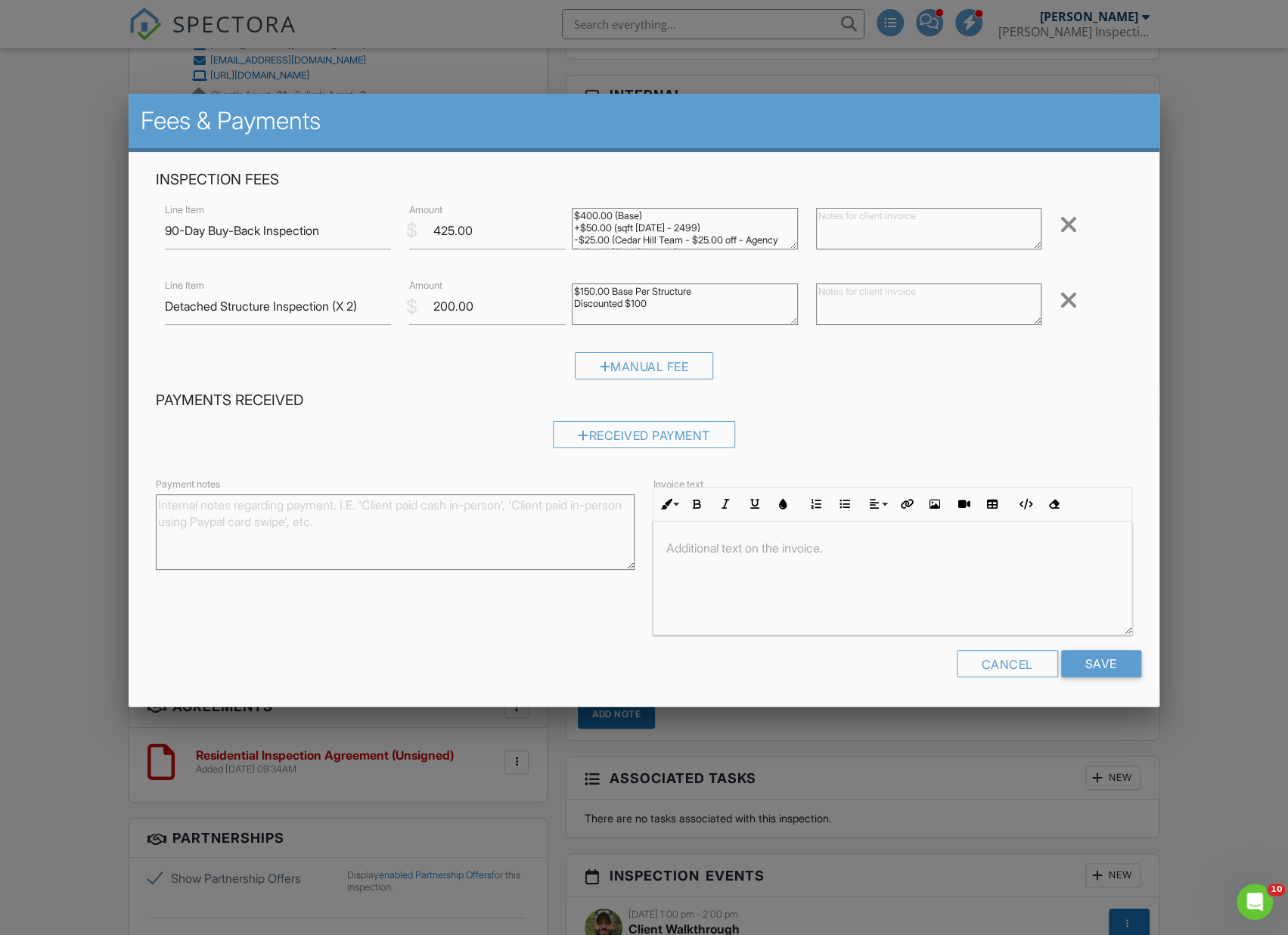
click at [886, 370] on div "Manual Fee" at bounding box center [643, 371] width 976 height 39
click at [1095, 663] on input "Save" at bounding box center [1101, 664] width 80 height 28
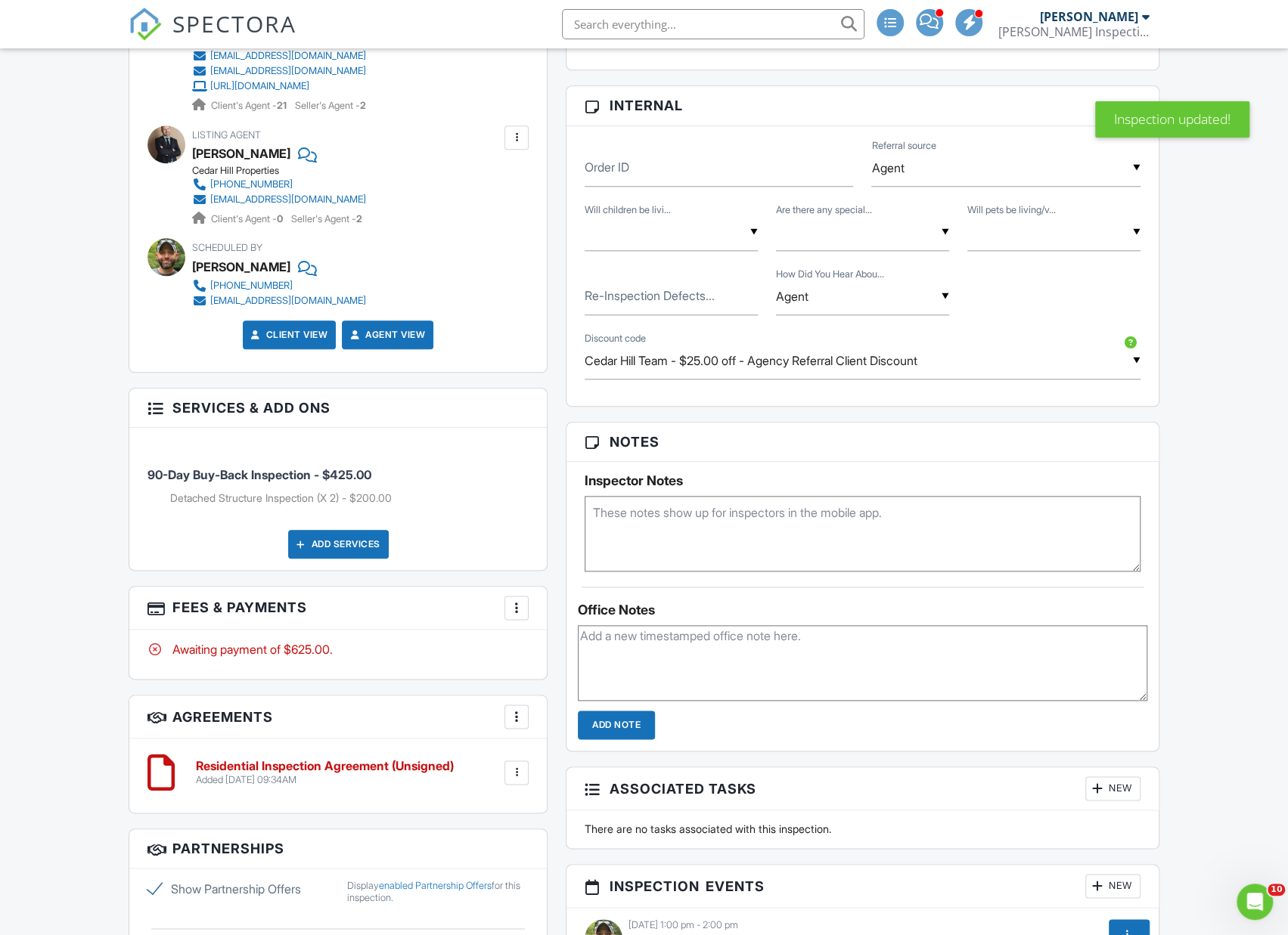
scroll to position [890, 0]
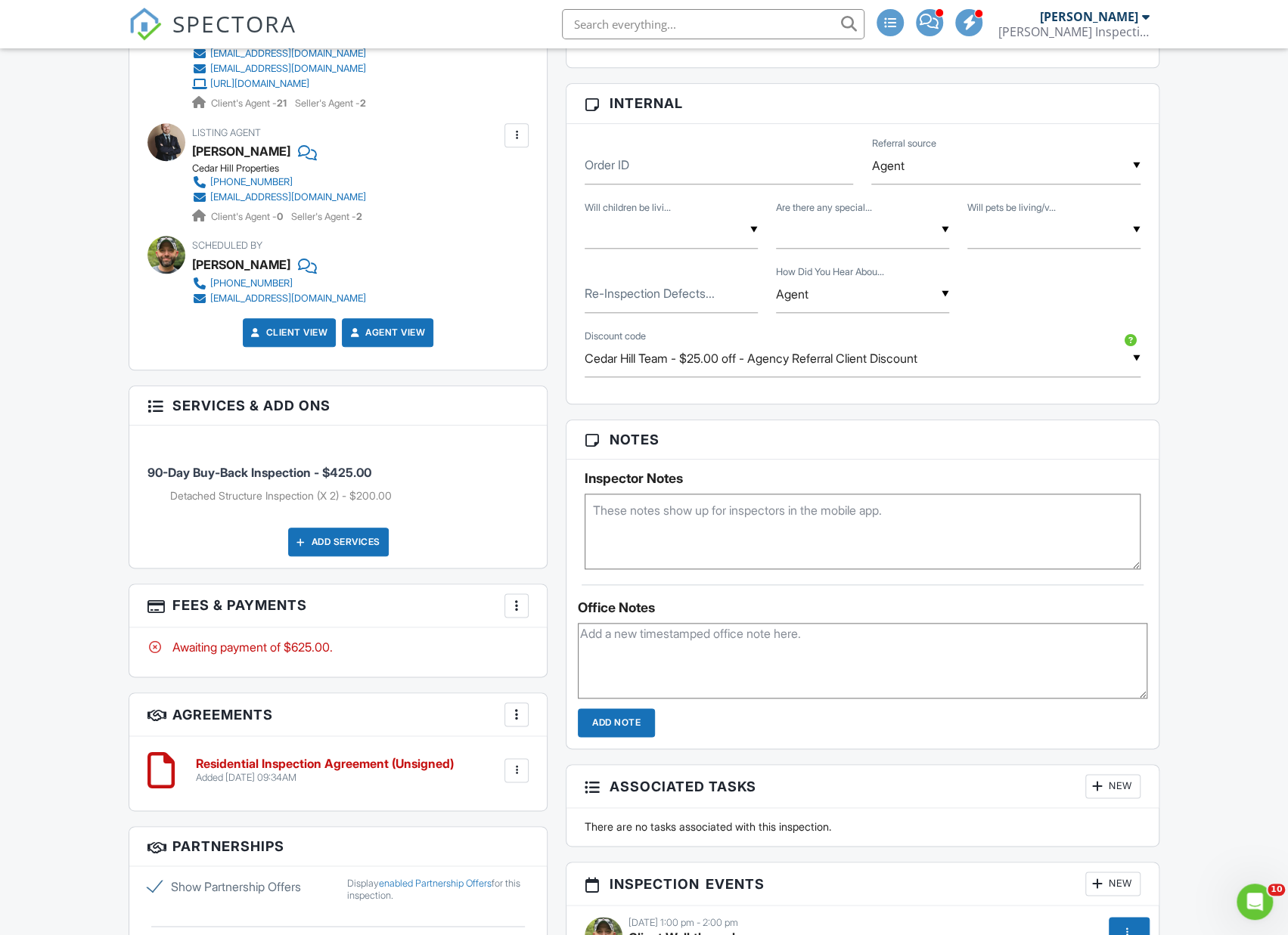
click at [675, 517] on textarea at bounding box center [862, 531] width 556 height 75
type textarea "- Occupied - Detached Structure Inspection (x2)"
click at [1213, 512] on div "Dashboard Inspections Contacts Metrics Templates Automations Settings Data Bill…" at bounding box center [644, 503] width 1288 height 2690
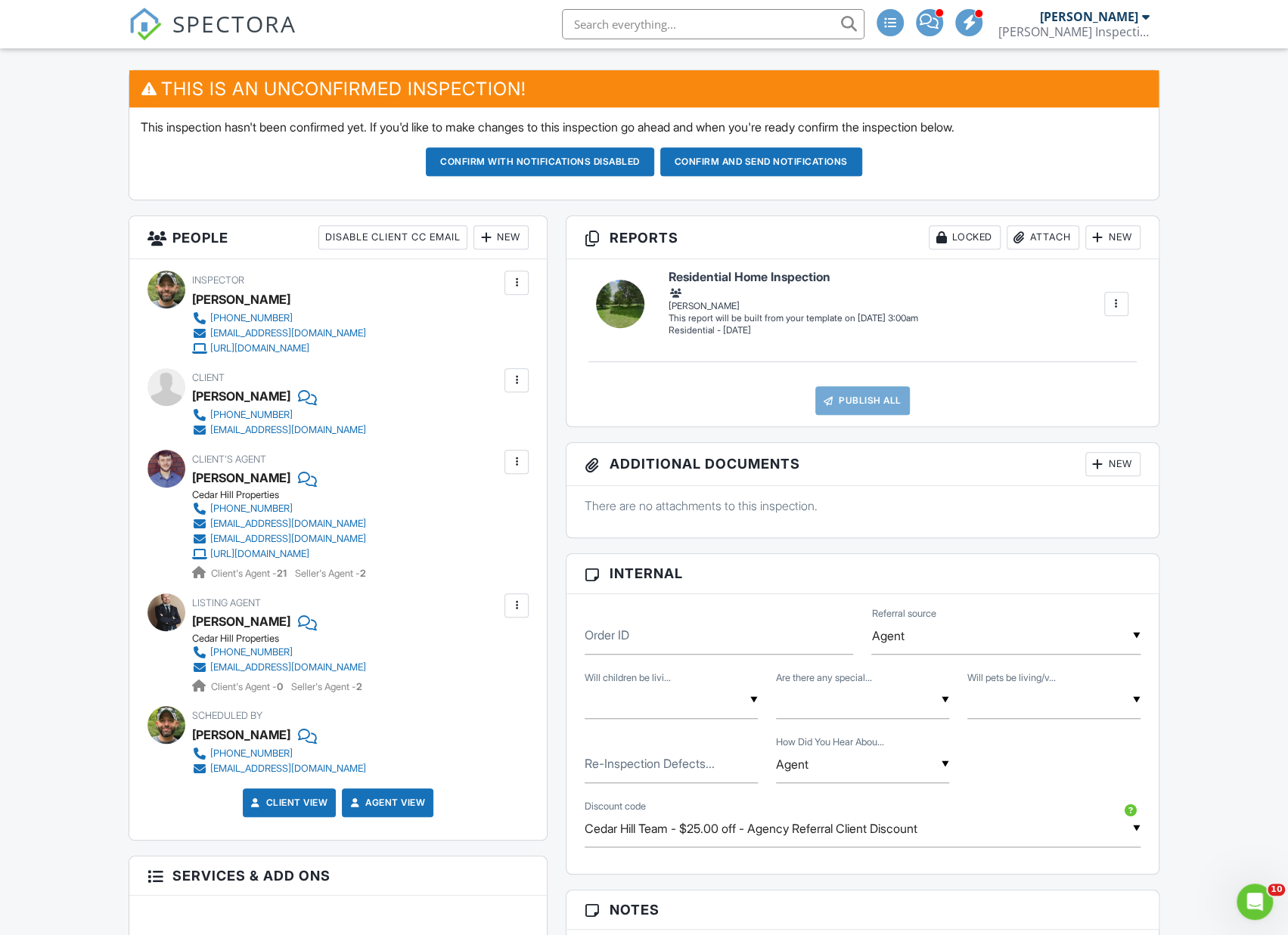
scroll to position [418, 0]
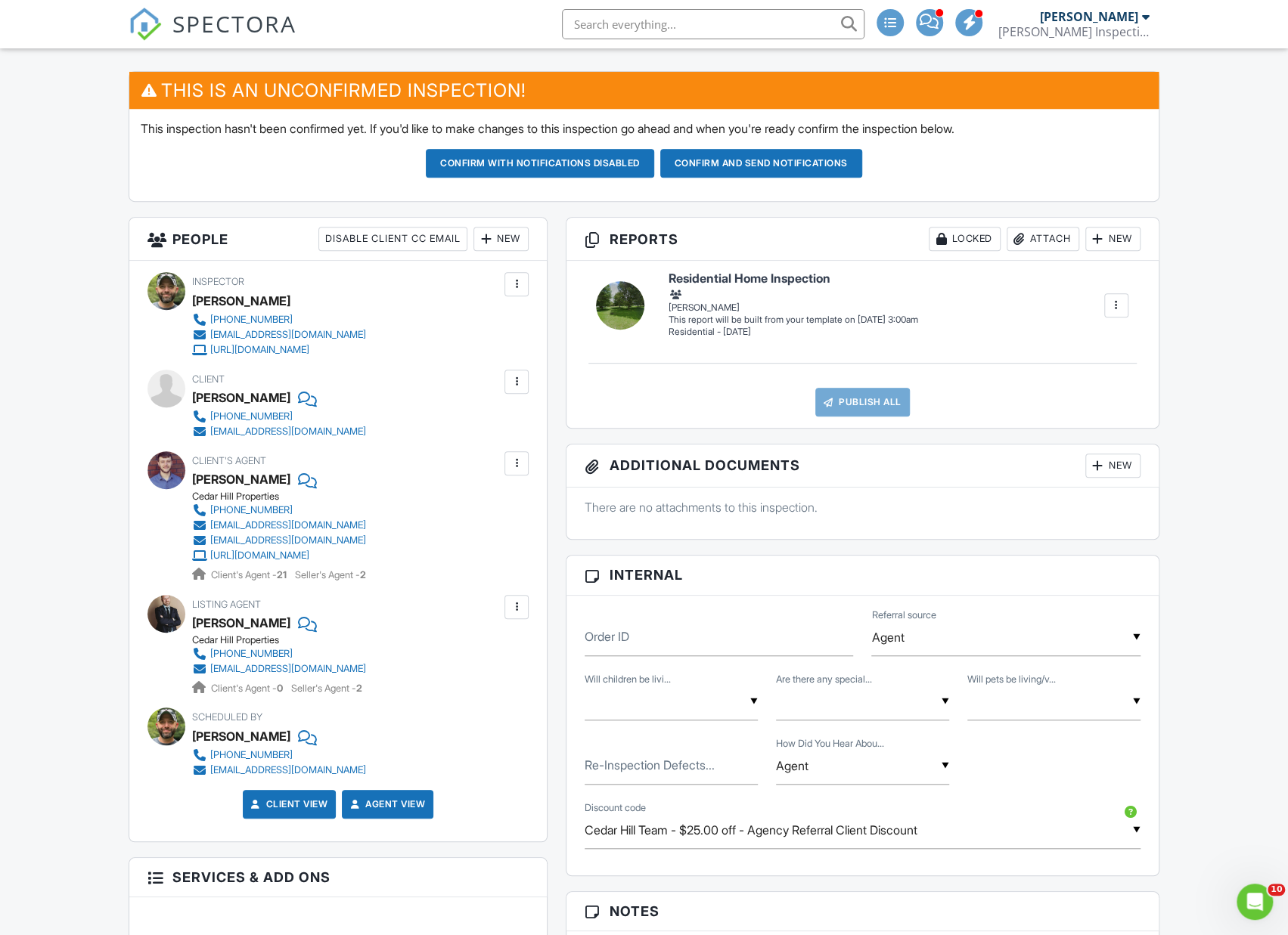
click at [1117, 239] on div "New" at bounding box center [1113, 239] width 55 height 24
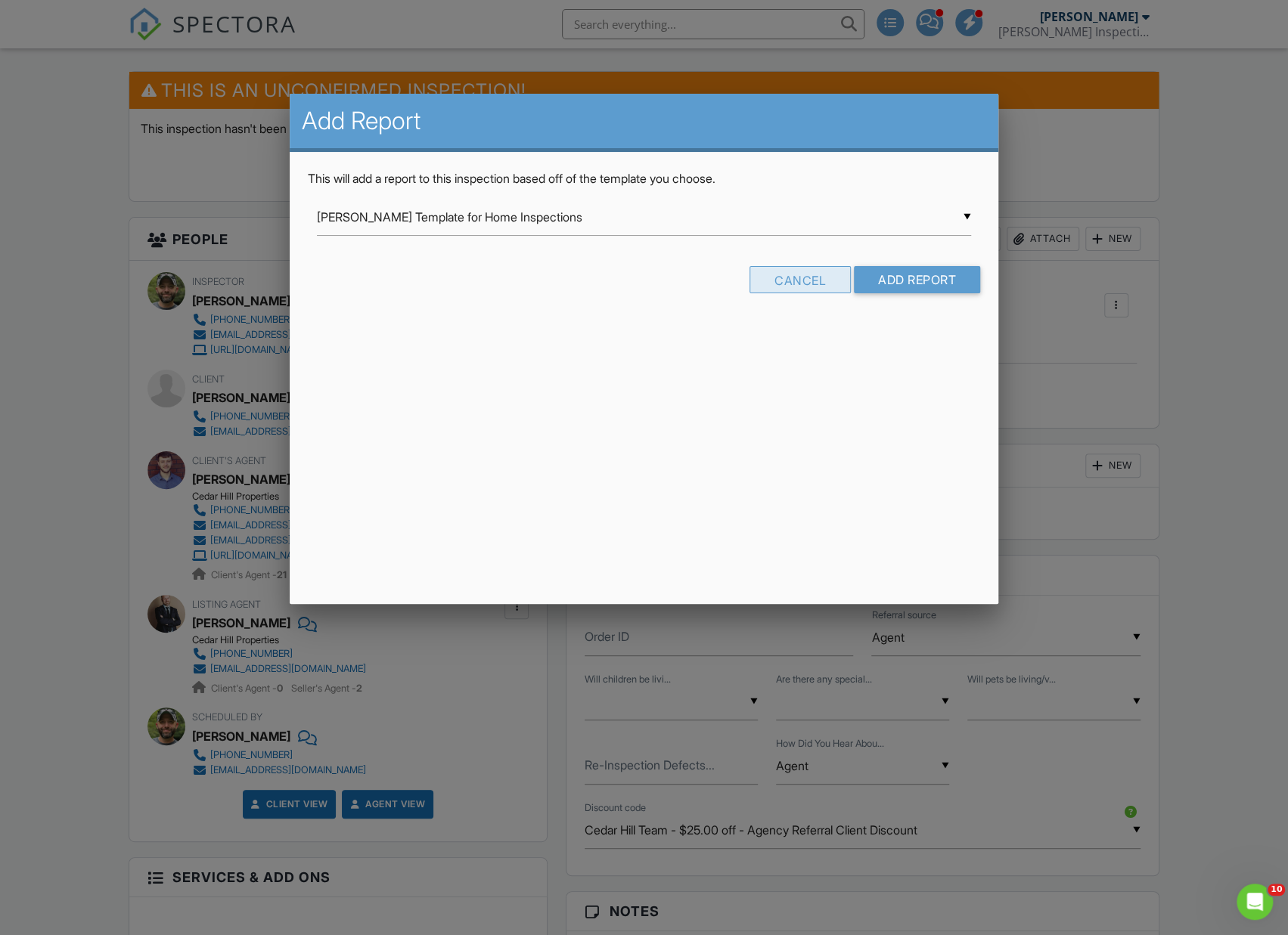
click at [824, 276] on div "Cancel" at bounding box center [800, 280] width 101 height 28
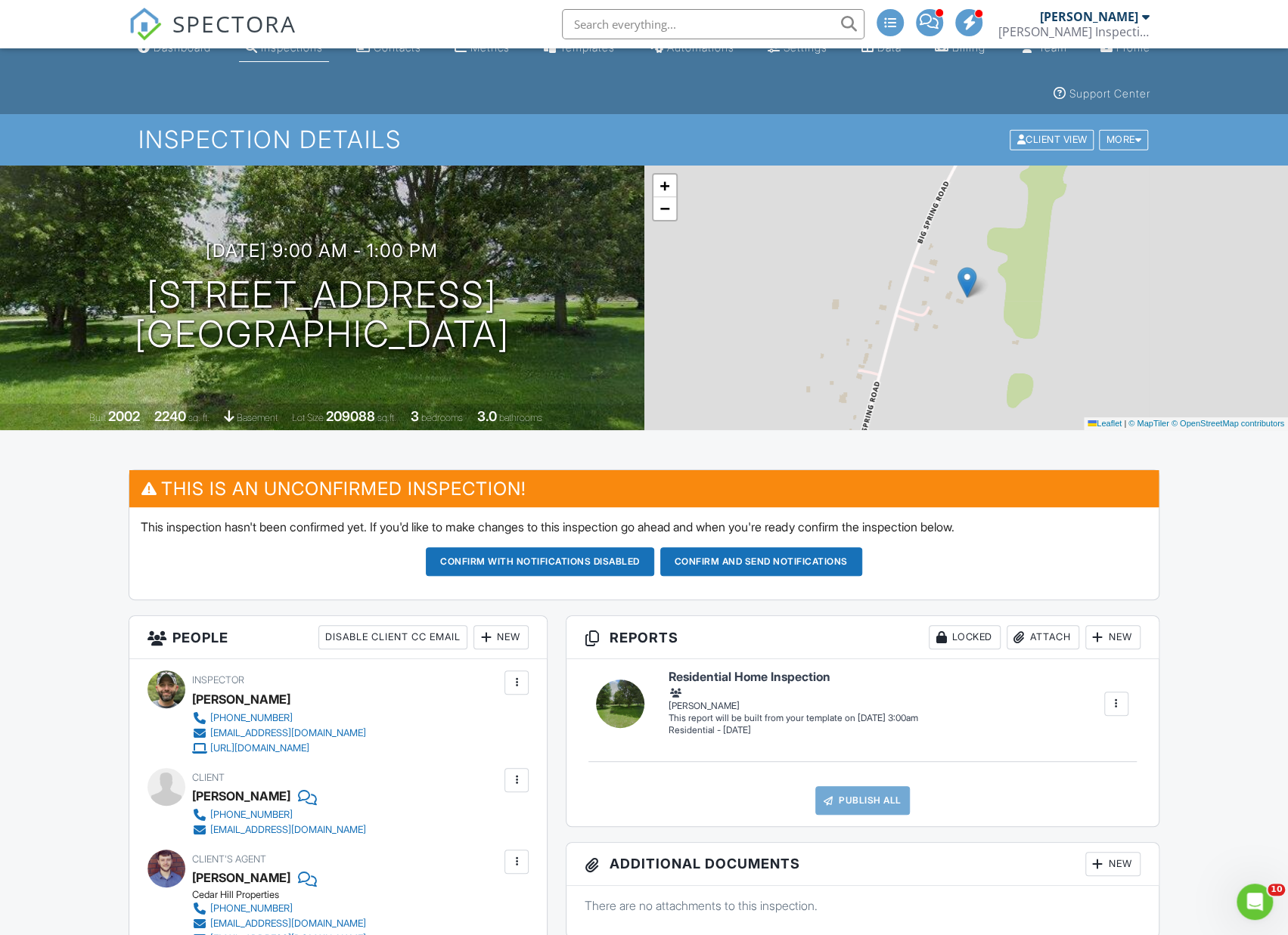
scroll to position [0, 0]
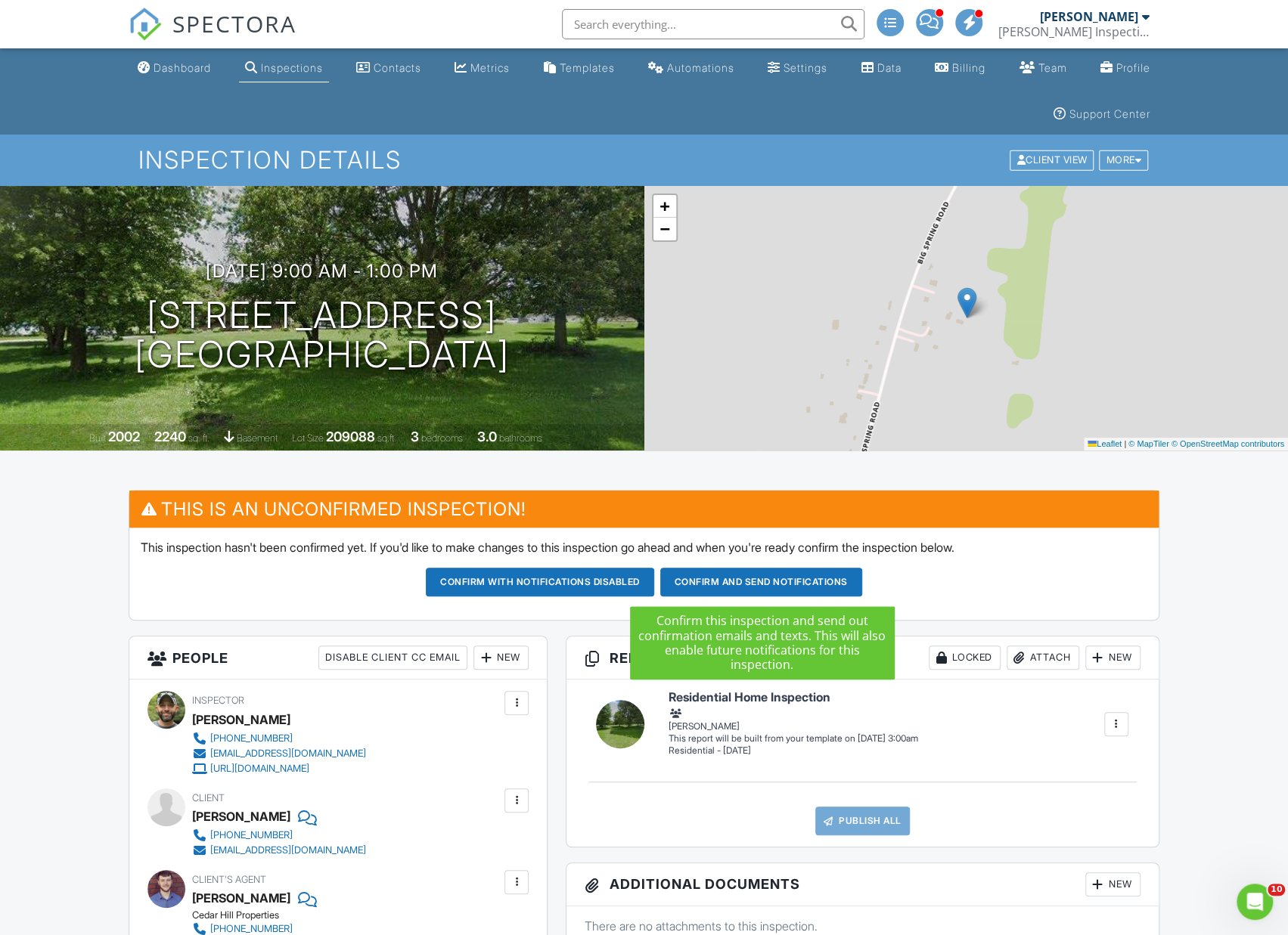
click at [654, 583] on button "Confirm and send notifications" at bounding box center [540, 581] width 229 height 28
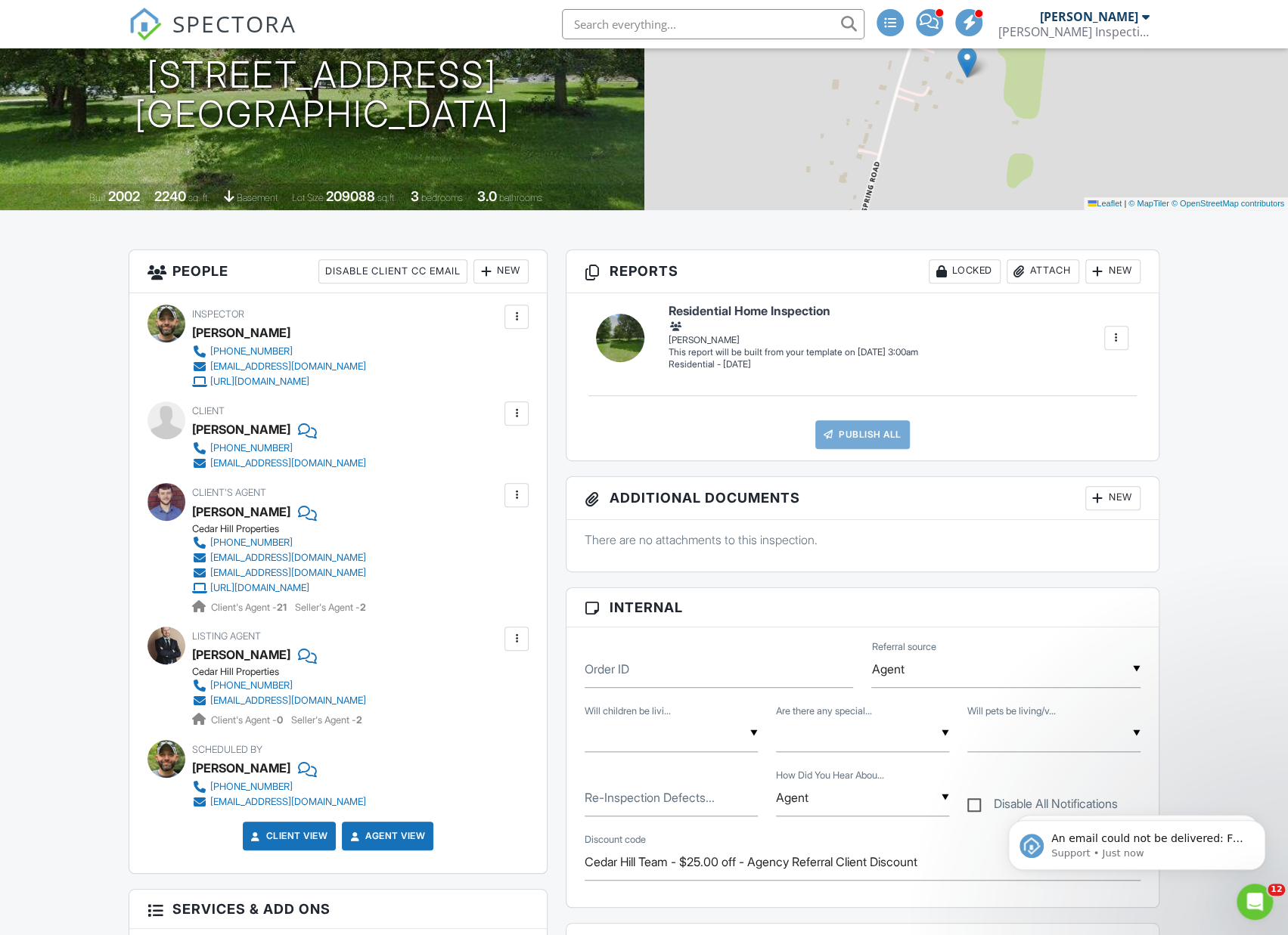
scroll to position [249, 0]
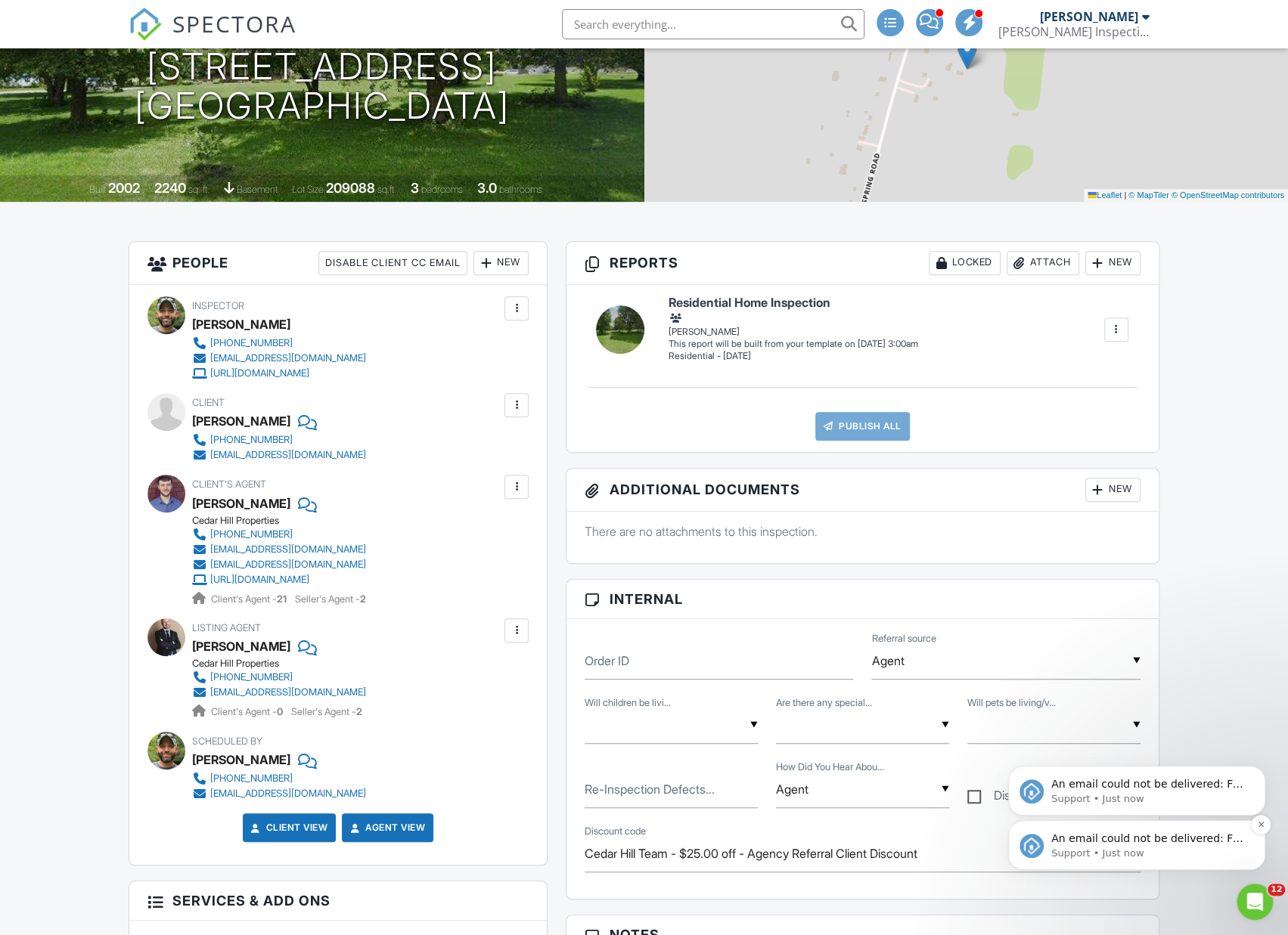
click at [1182, 847] on p "Support • Just now" at bounding box center [1148, 853] width 195 height 14
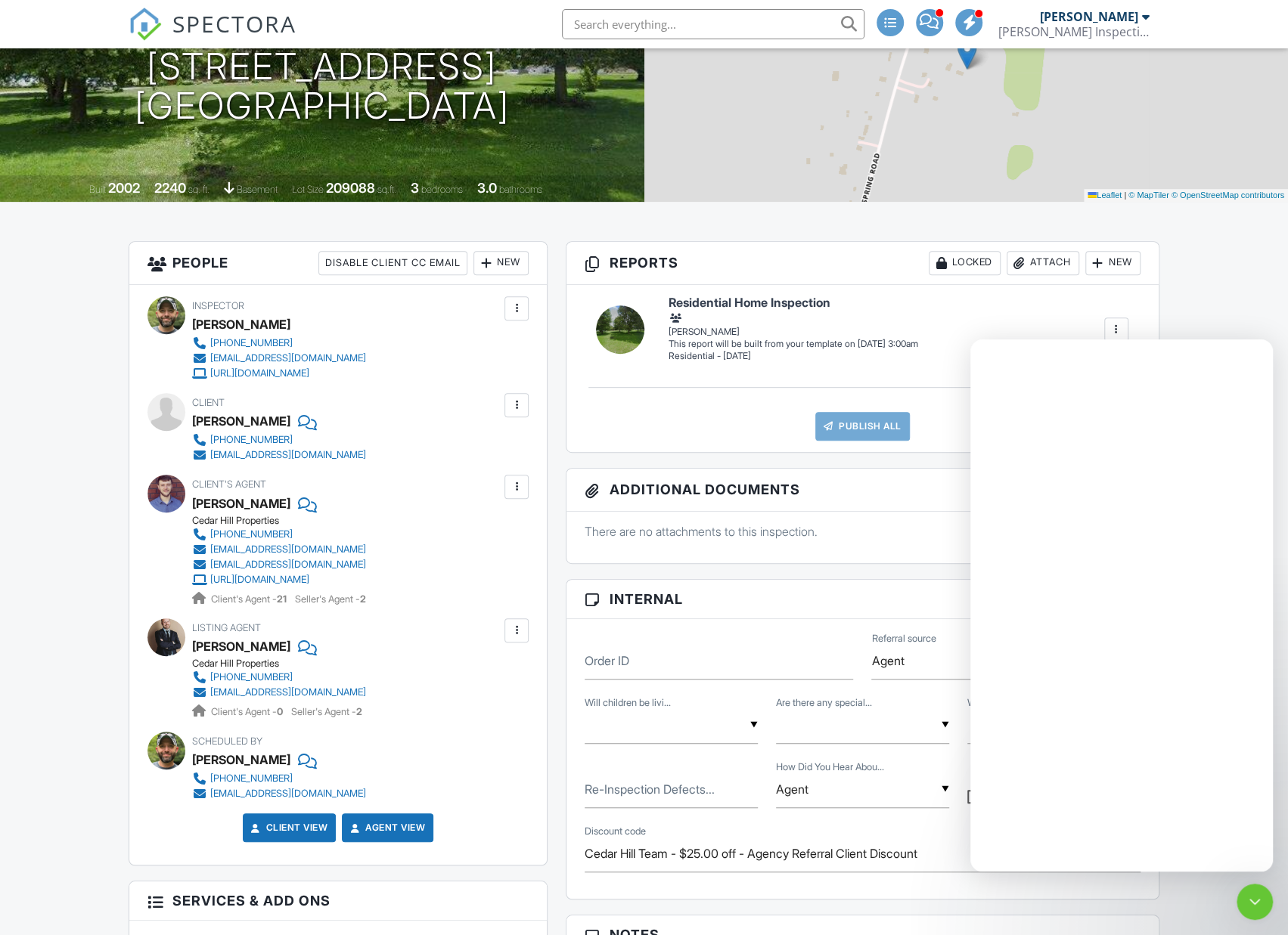
scroll to position [0, 0]
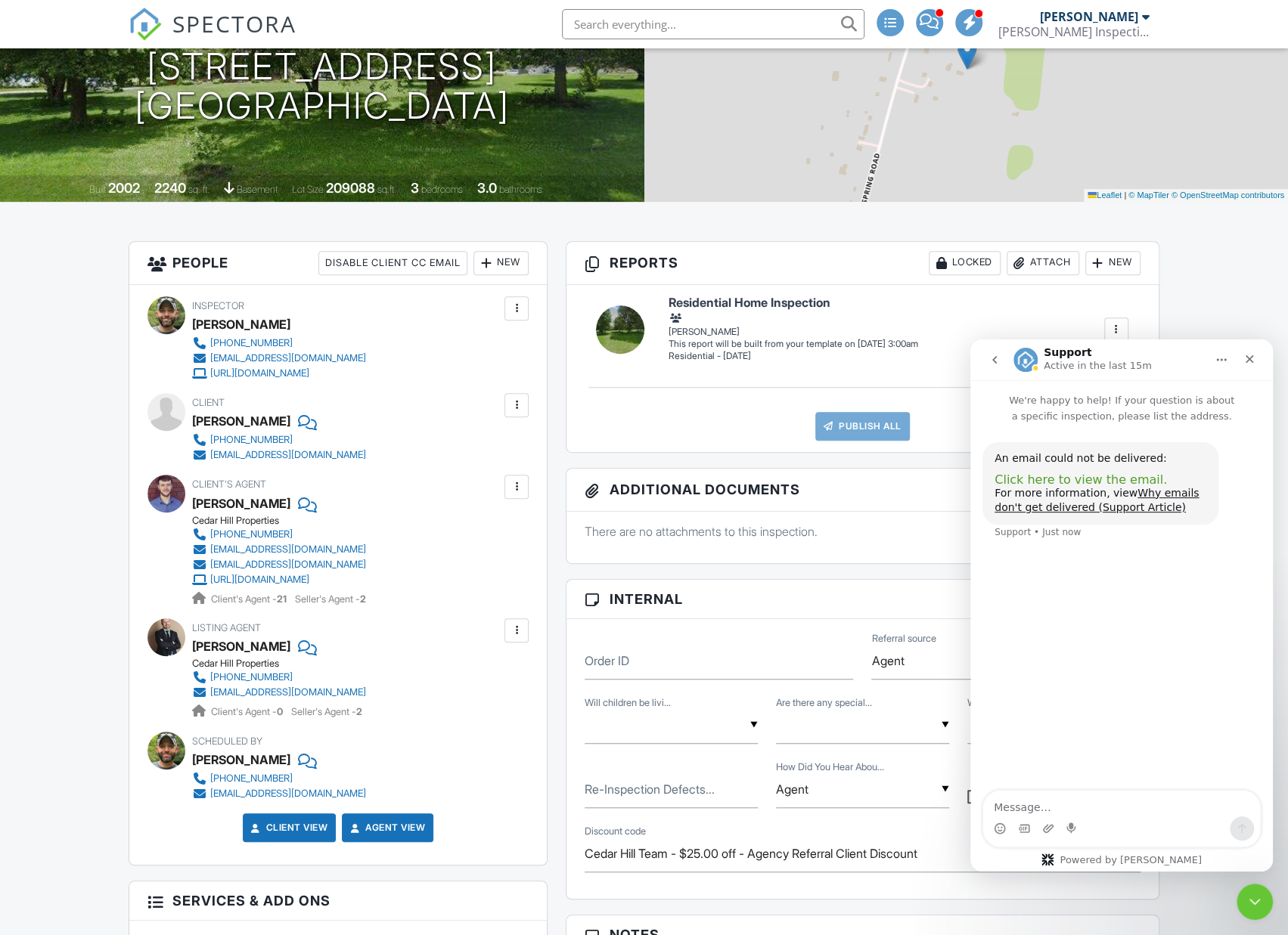
click at [1106, 478] on span "Click here to view the email." at bounding box center [1080, 480] width 173 height 15
drag, startPoint x: 511, startPoint y: 405, endPoint x: 503, endPoint y: 408, distance: 8.5
click at [510, 405] on div at bounding box center [516, 405] width 15 height 15
click at [483, 448] on li "Edit" at bounding box center [480, 451] width 77 height 38
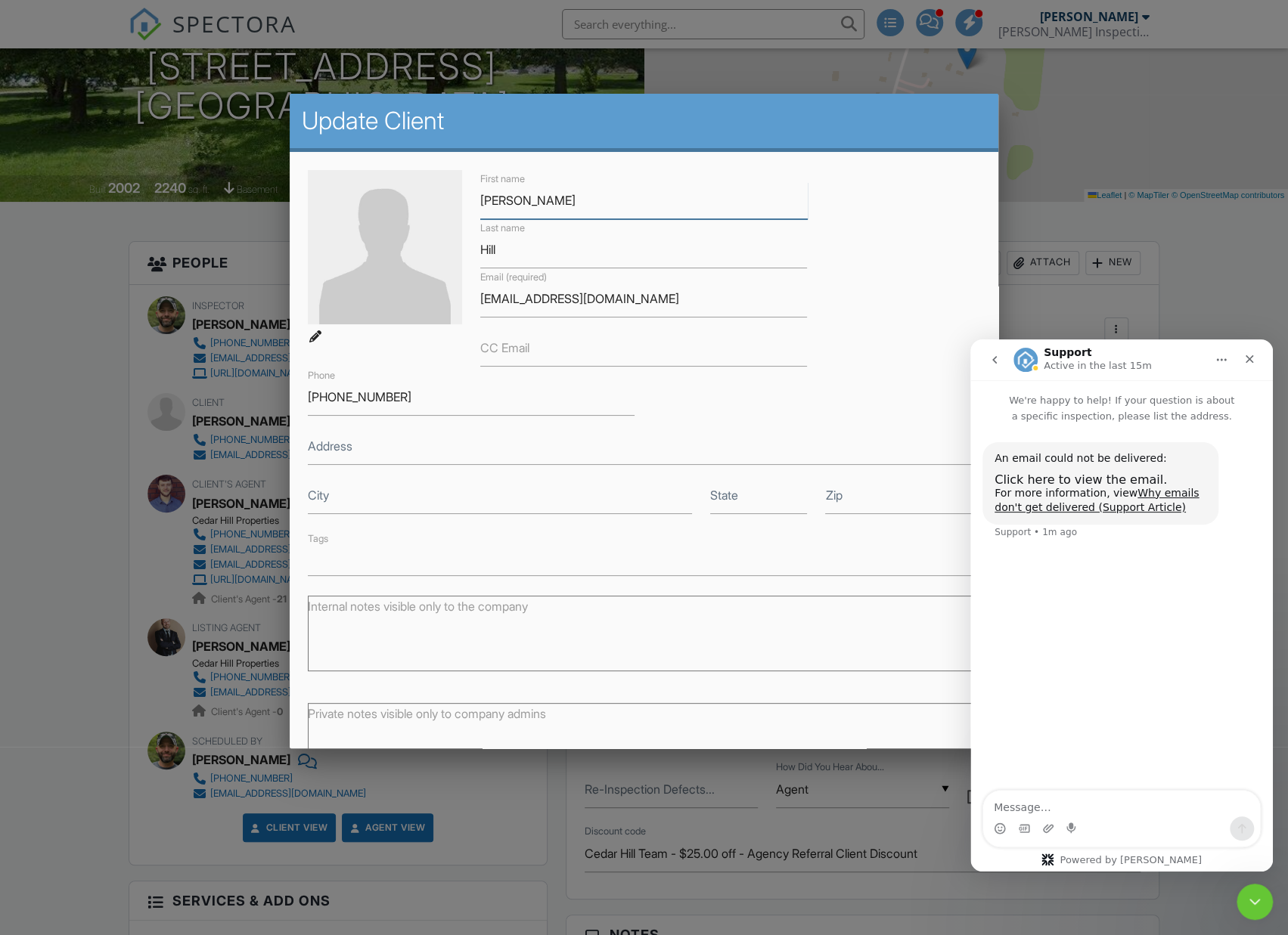
drag, startPoint x: 507, startPoint y: 206, endPoint x: 523, endPoint y: 208, distance: 16.1
click at [507, 206] on input "Michael" at bounding box center [643, 201] width 327 height 37
type input "Micheal"
click at [509, 298] on input "michael112309@gmail.com" at bounding box center [643, 299] width 327 height 37
type input "micheal112309@gmail.com"
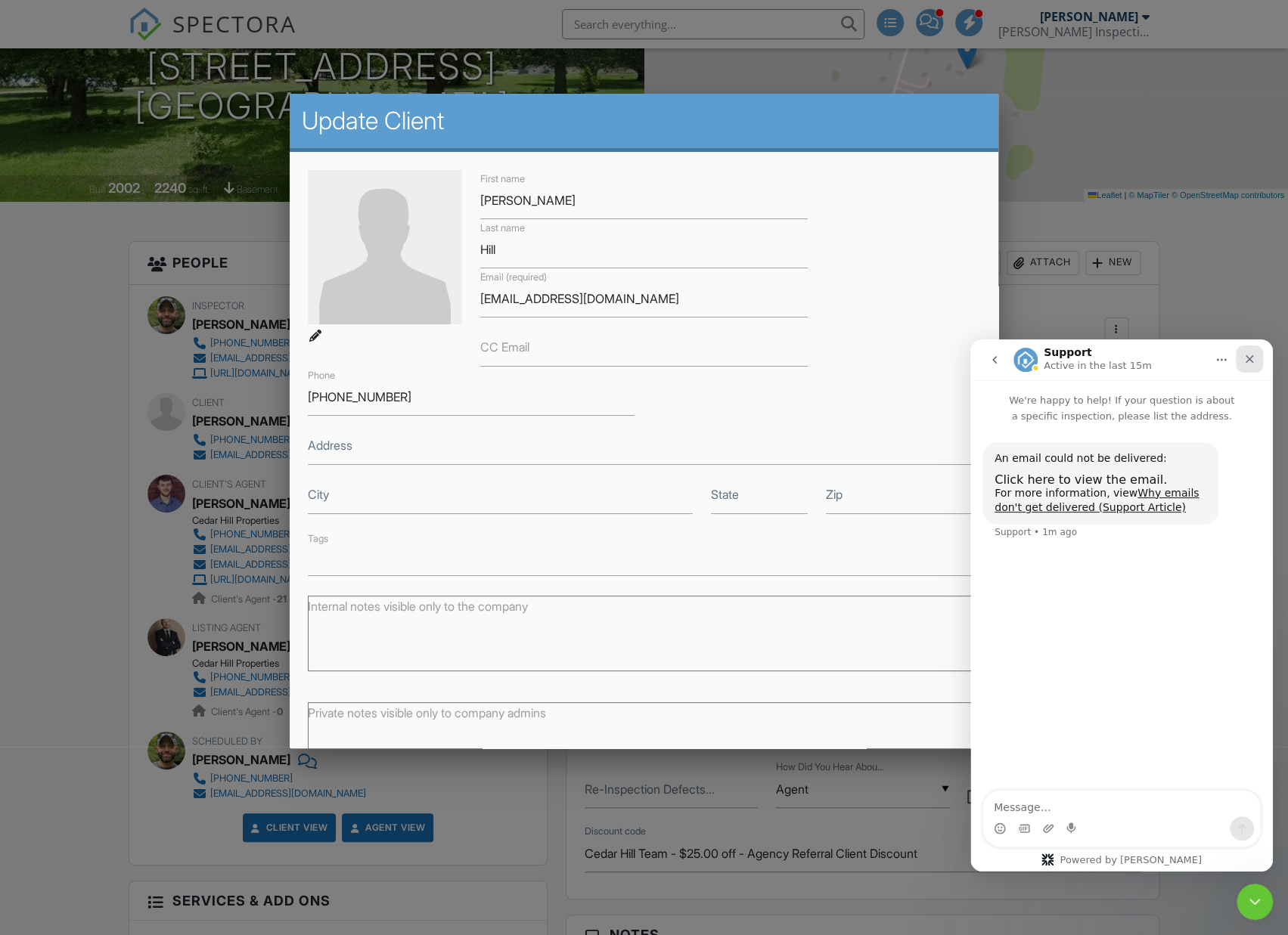
click at [1253, 353] on icon "Close" at bounding box center [1249, 358] width 12 height 12
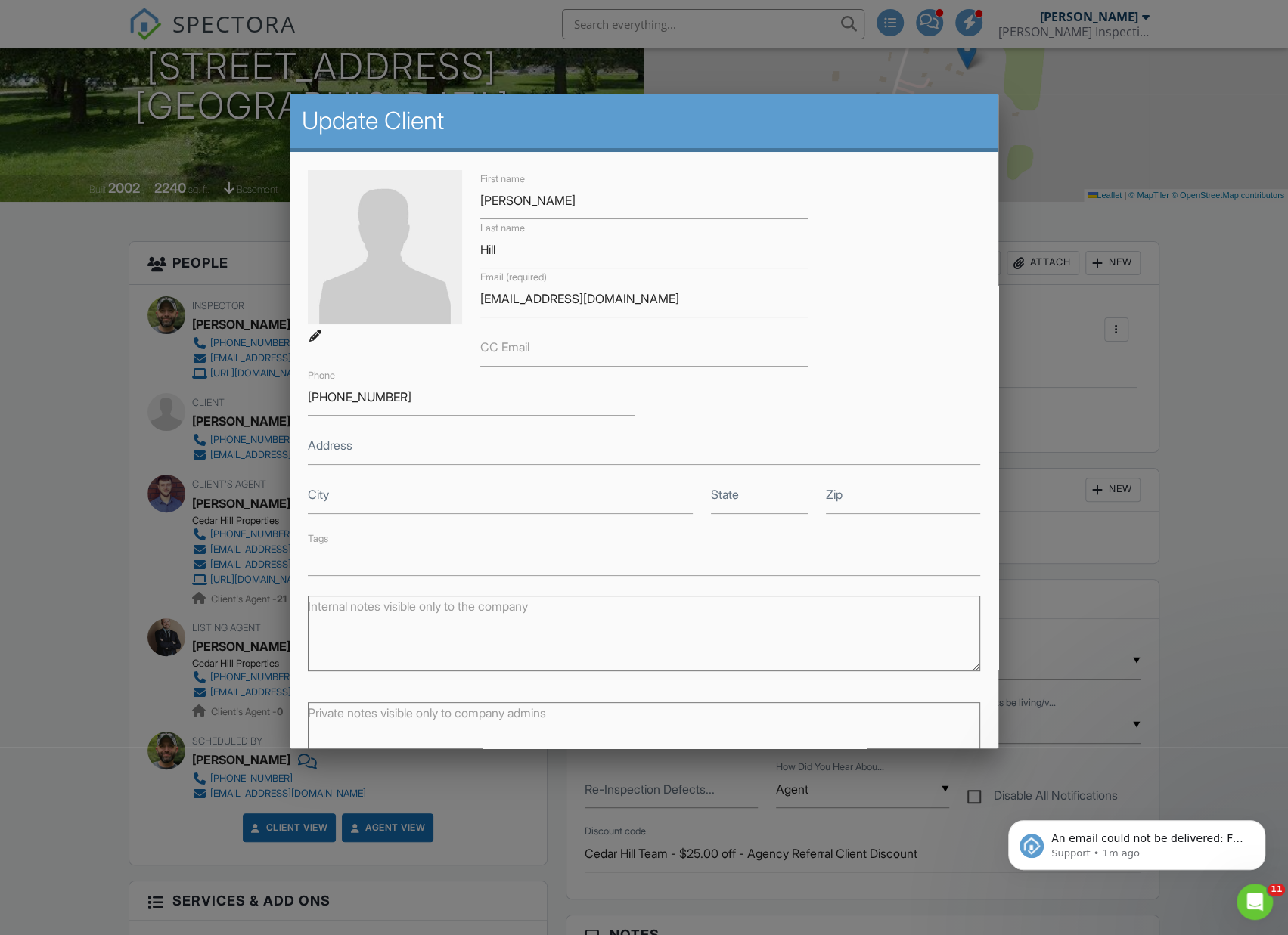
scroll to position [96, 0]
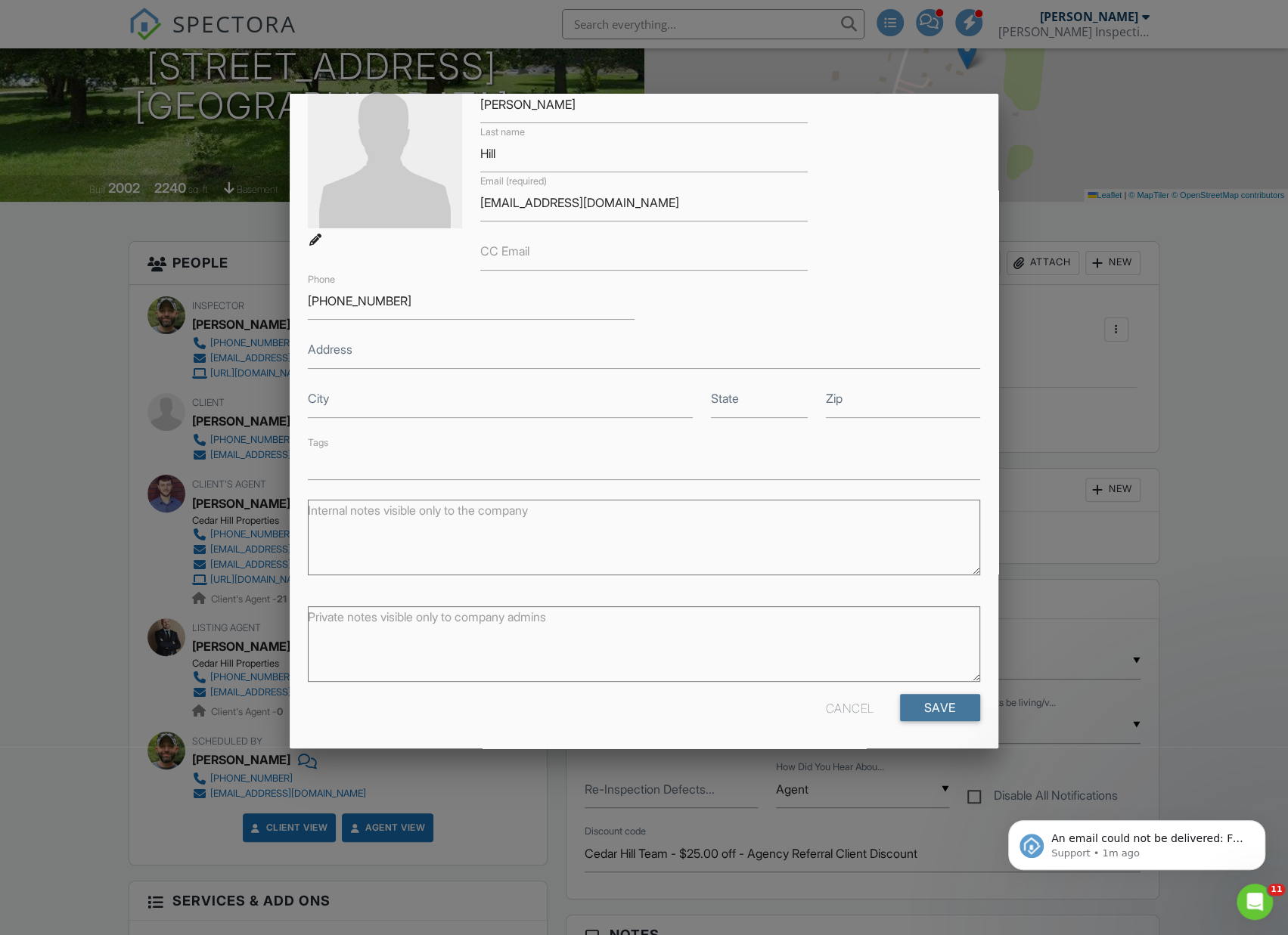
drag, startPoint x: 942, startPoint y: 709, endPoint x: 953, endPoint y: 722, distance: 17.0
click at [942, 710] on input "Save" at bounding box center [939, 708] width 80 height 28
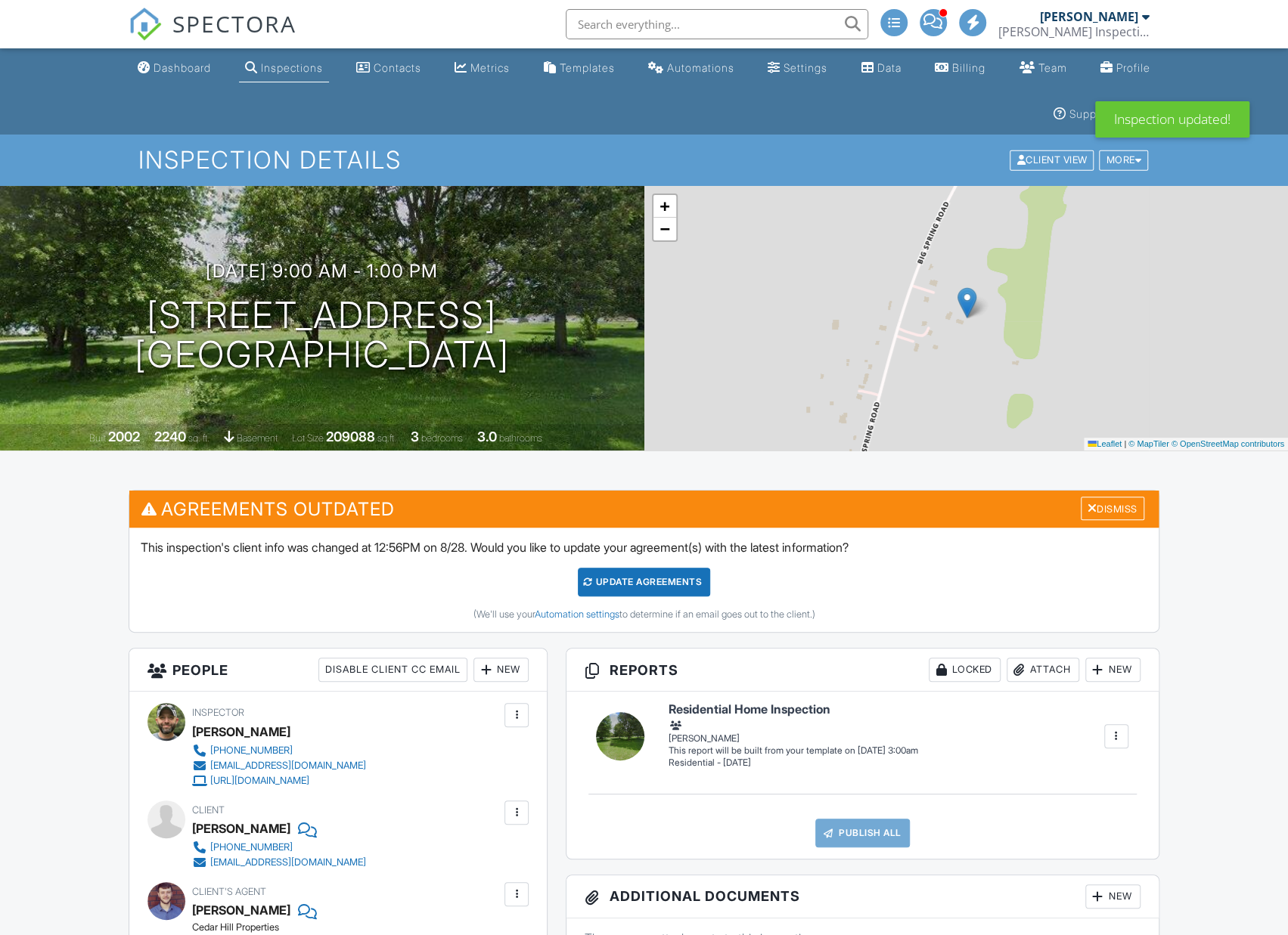
click at [674, 581] on div "Update Agreements" at bounding box center [643, 581] width 132 height 28
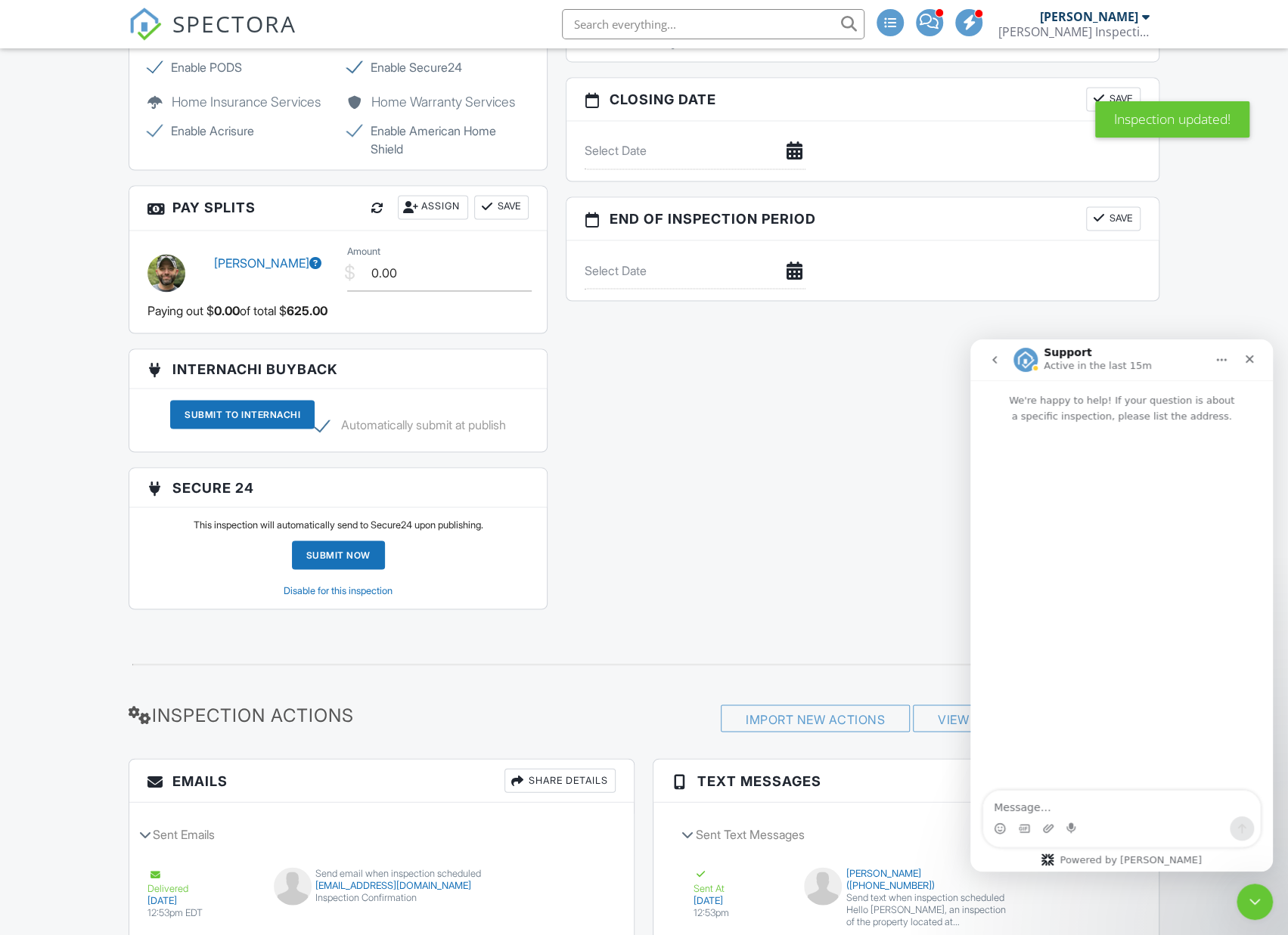
scroll to position [1670, 0]
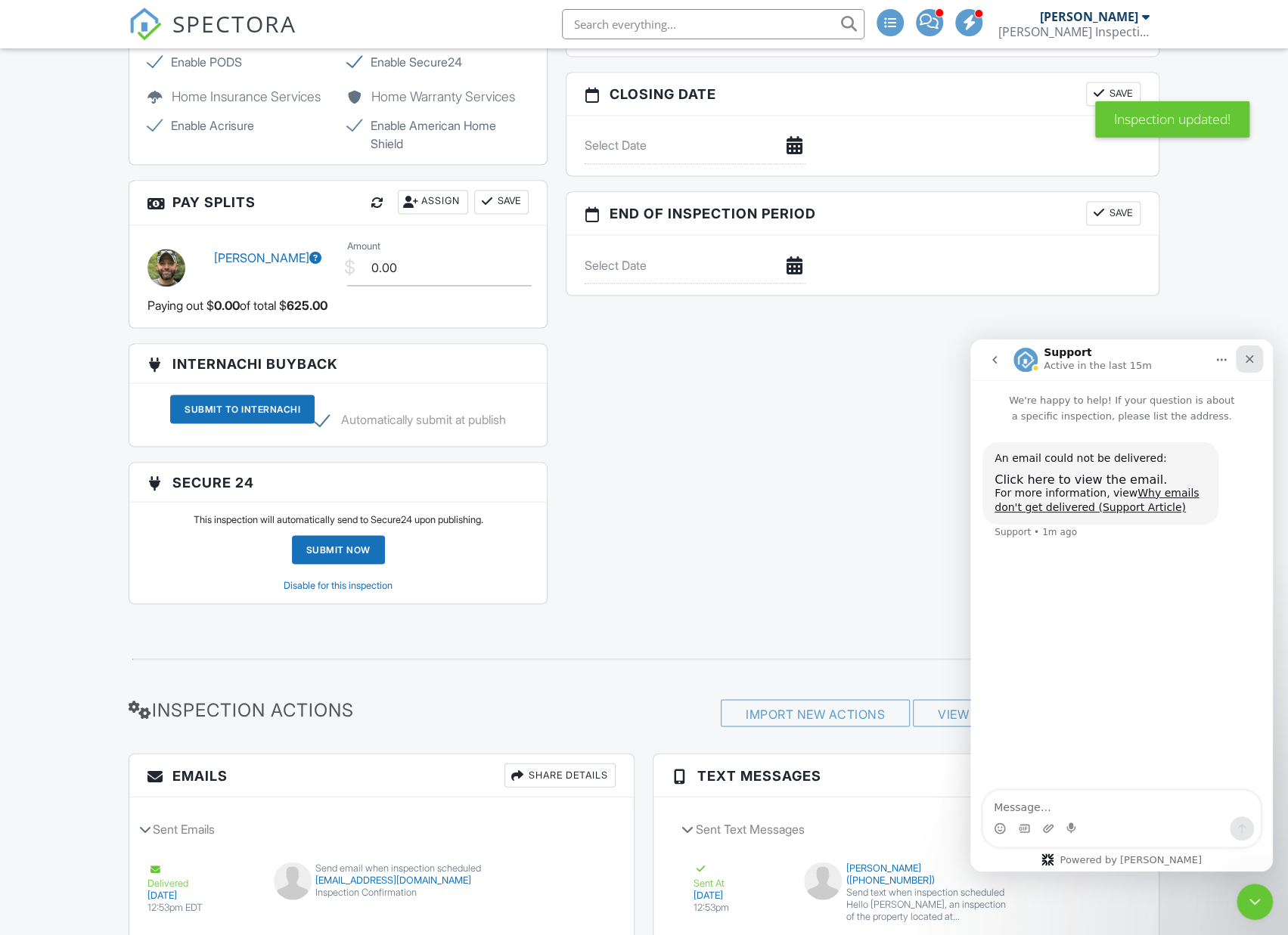
click at [1255, 358] on icon "Close" at bounding box center [1249, 358] width 12 height 12
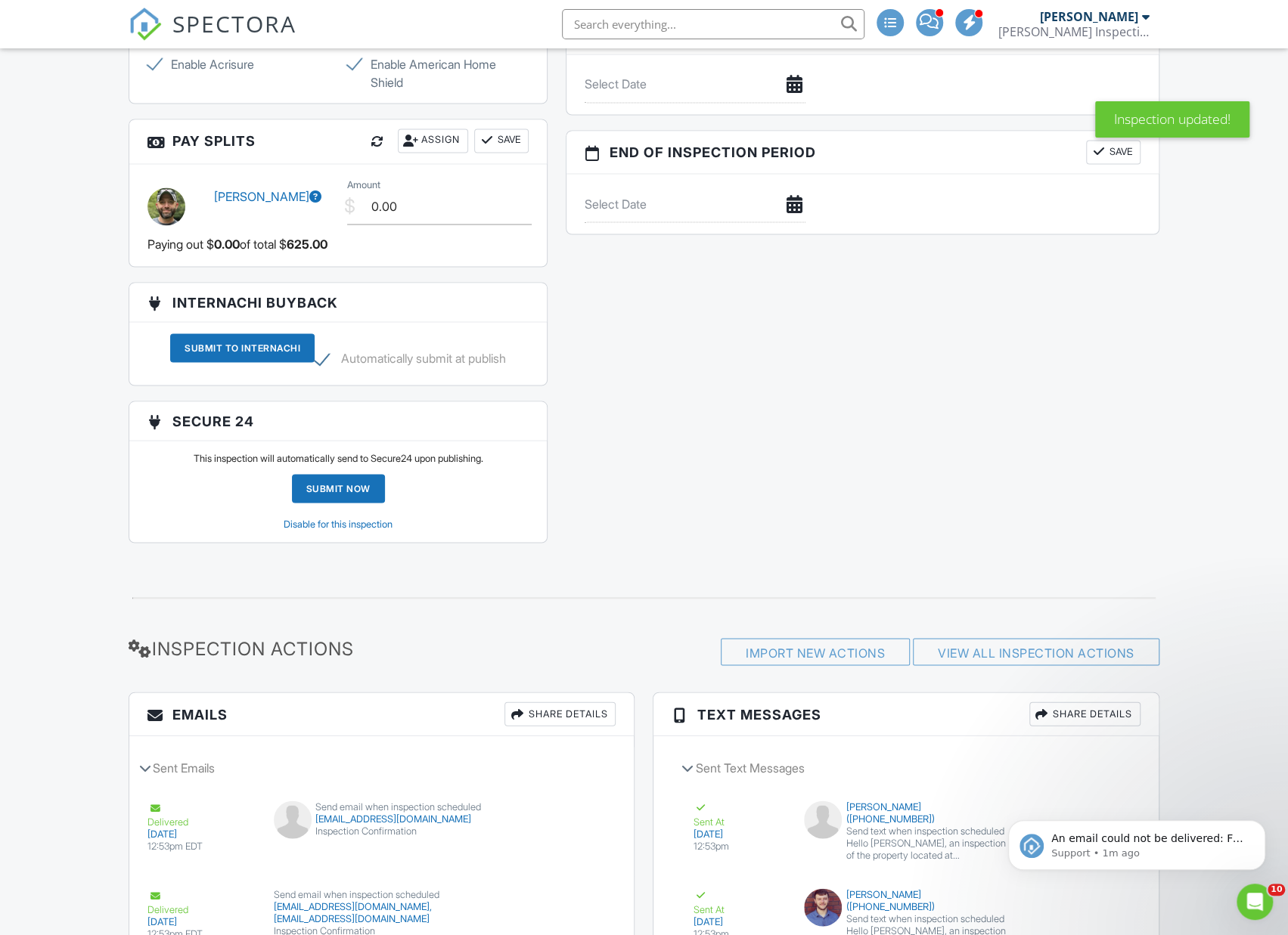
scroll to position [1842, 0]
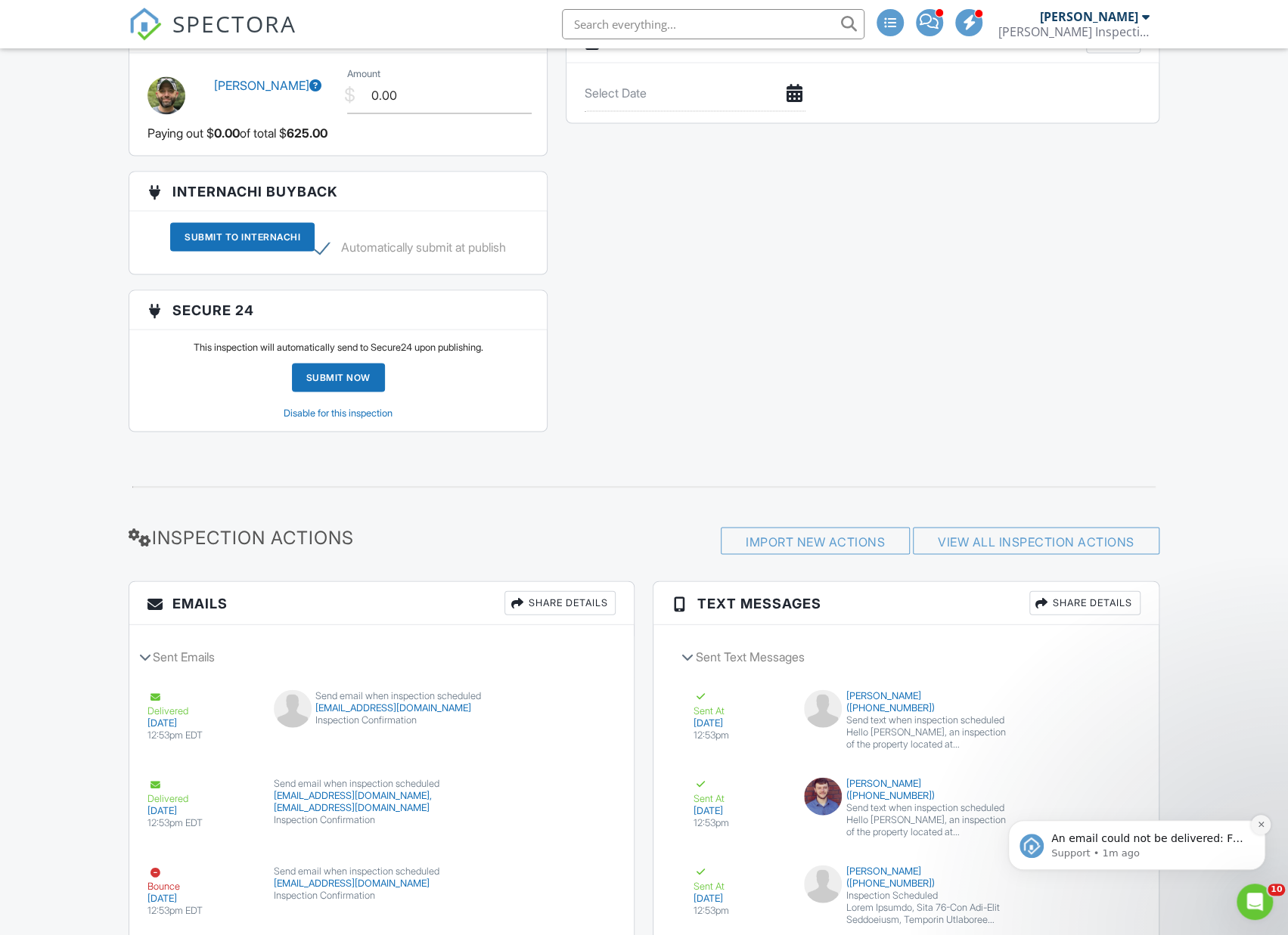
click at [1258, 826] on icon "Dismiss notification" at bounding box center [1260, 824] width 8 height 8
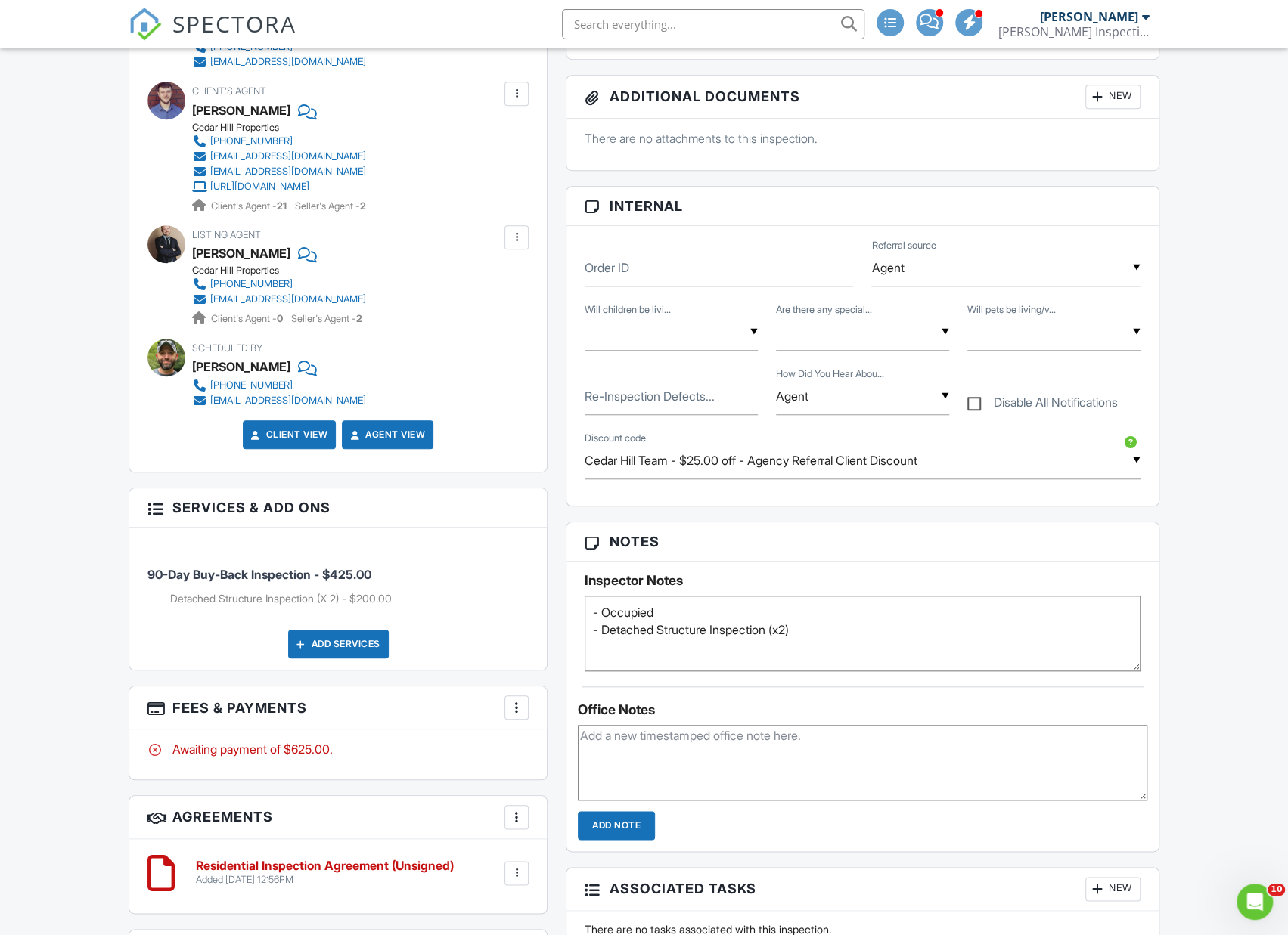
scroll to position [640, 0]
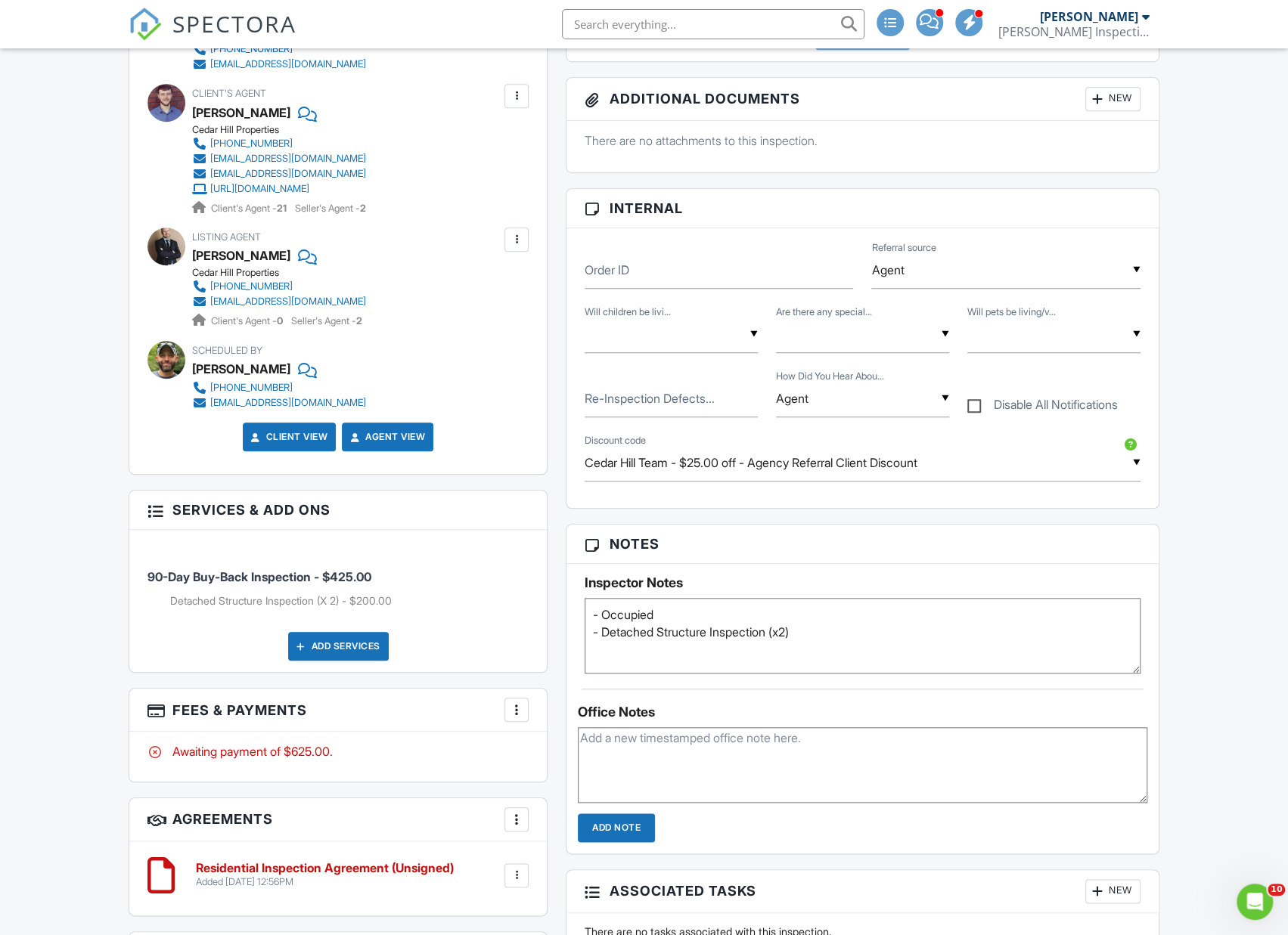
click at [852, 628] on textarea "- Occupied - Detached Structure Inspection (x2)" at bounding box center [862, 635] width 556 height 75
type textarea "- Occupied - Detached Structure Inspection (x2) - Validate Basement Laundry Plu…"
click at [1207, 409] on div "Dashboard Inspections Contacts Metrics Templates Automations Settings Data Bill…" at bounding box center [644, 944] width 1288 height 3070
